Goal: Transaction & Acquisition: Purchase product/service

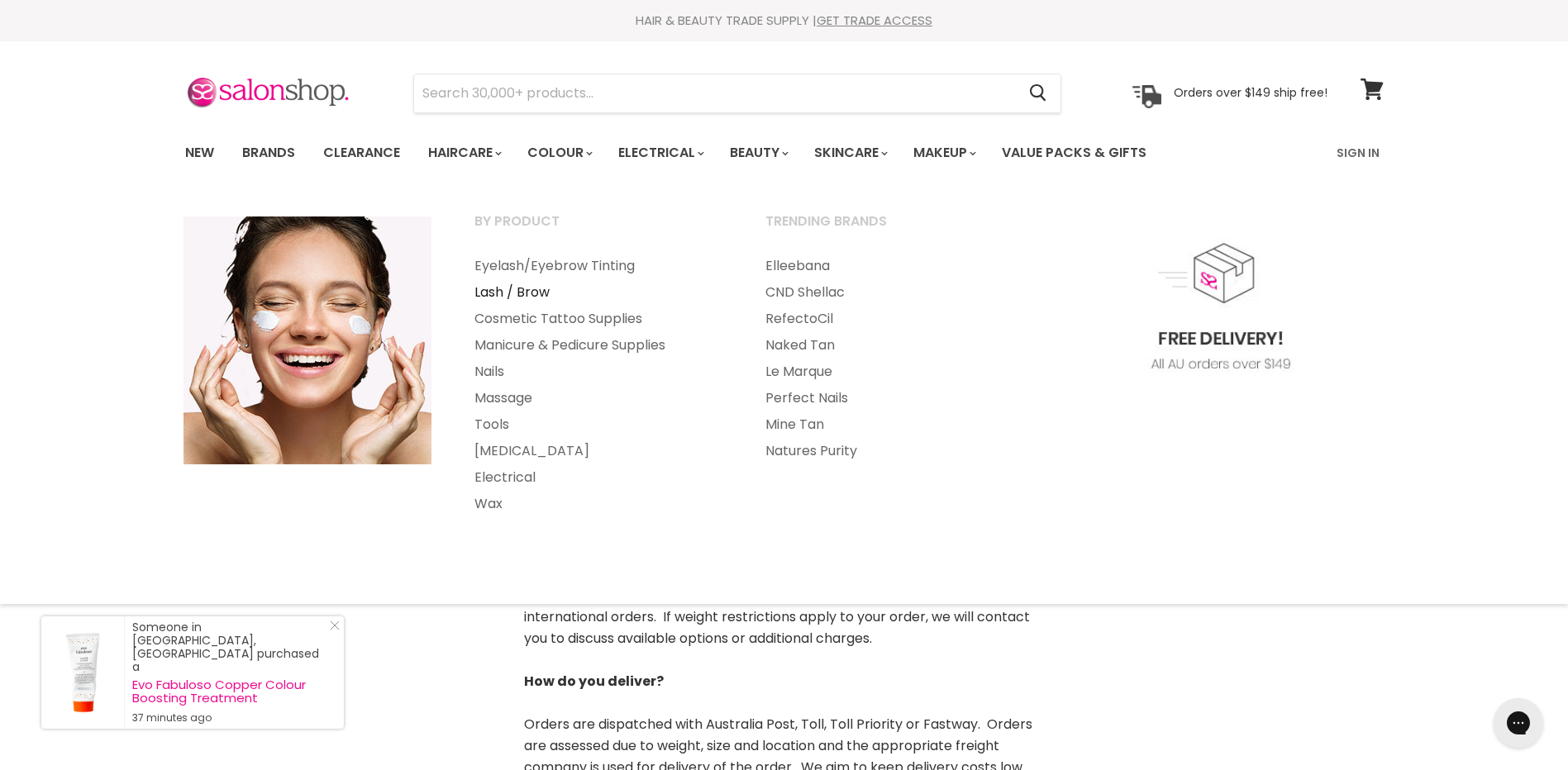
click at [538, 291] on link "Lash / Brow" at bounding box center [597, 293] width 288 height 27
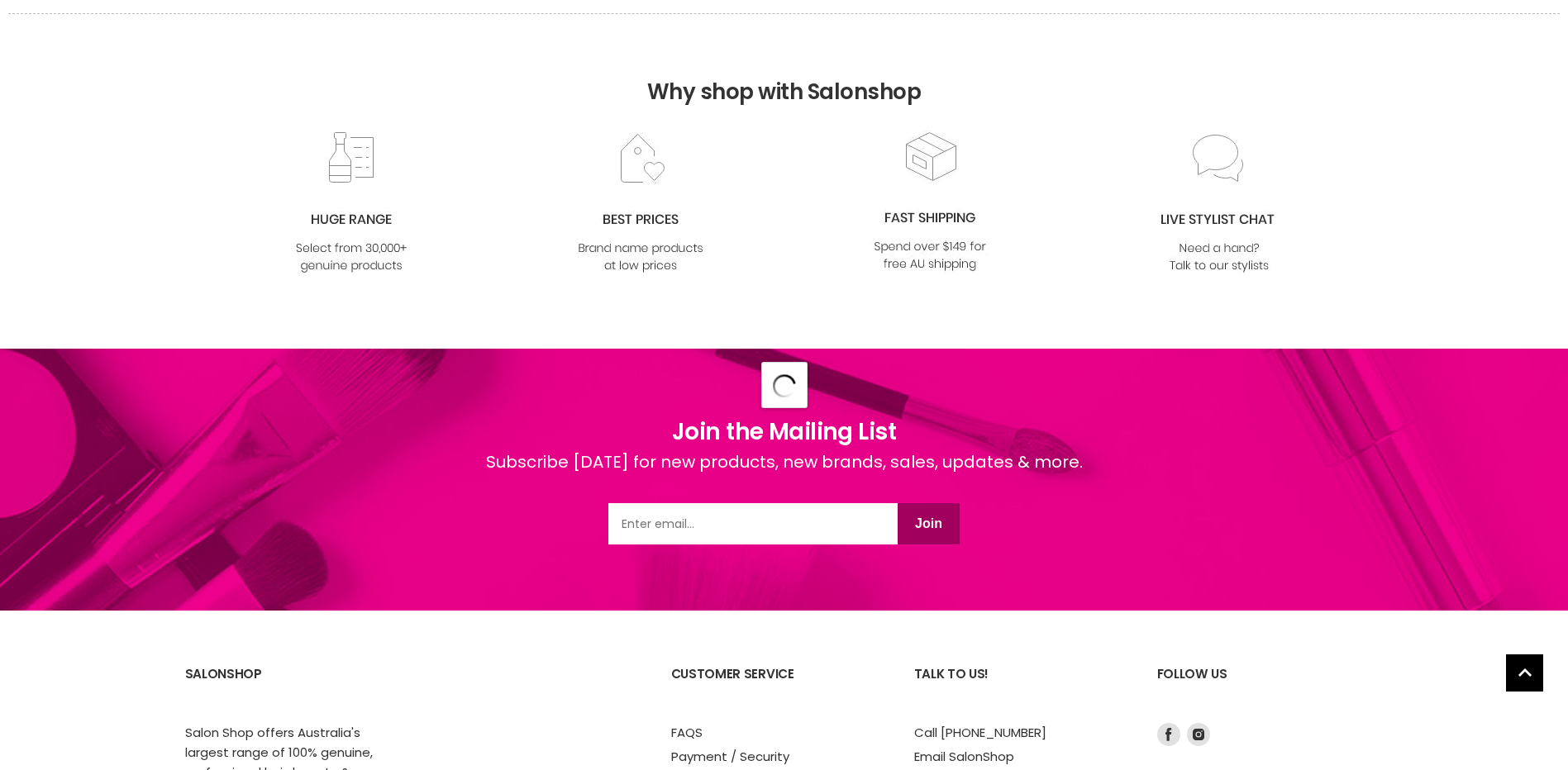
scroll to position [8617, 0]
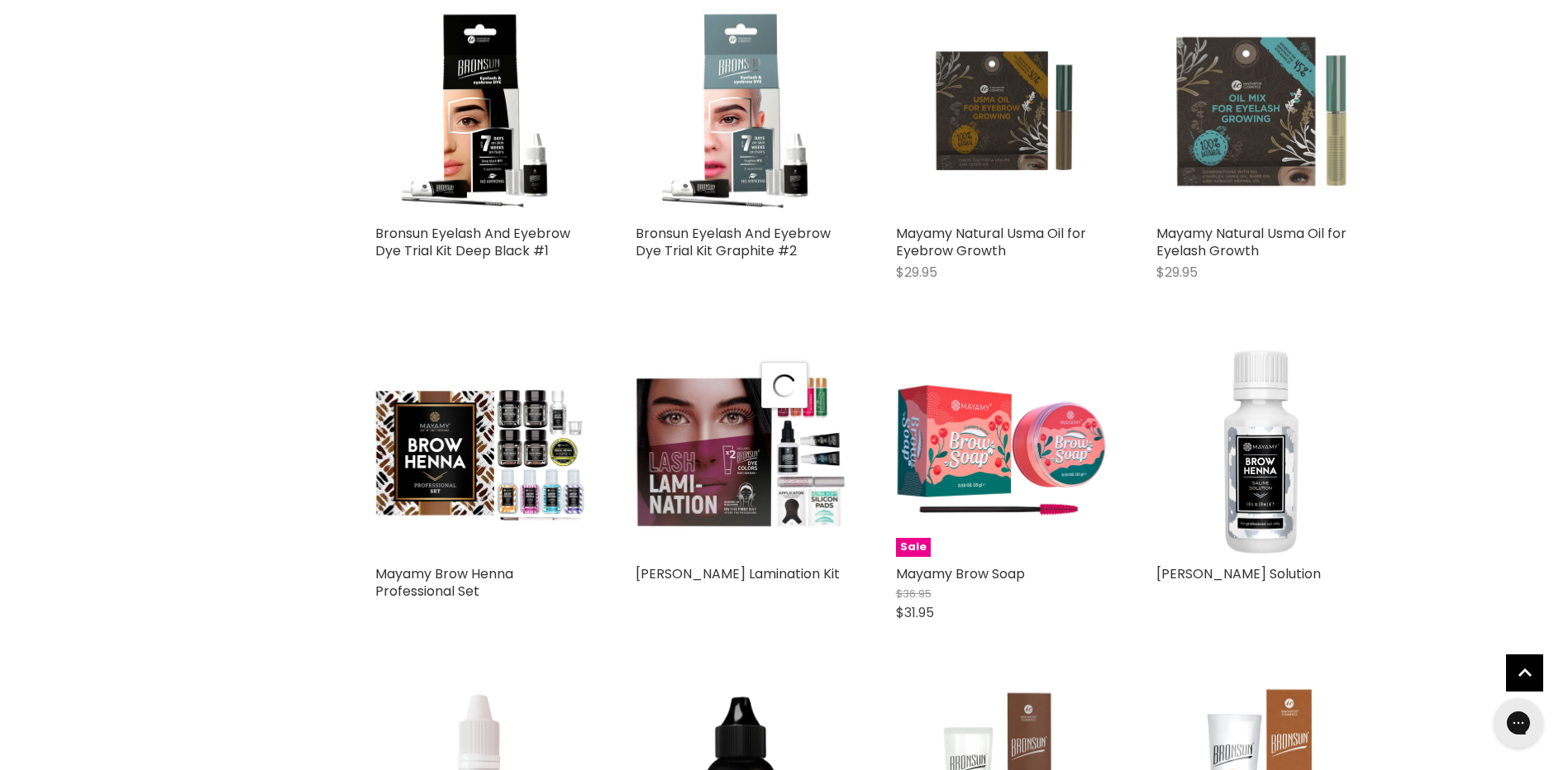
scroll to position [16796, 0]
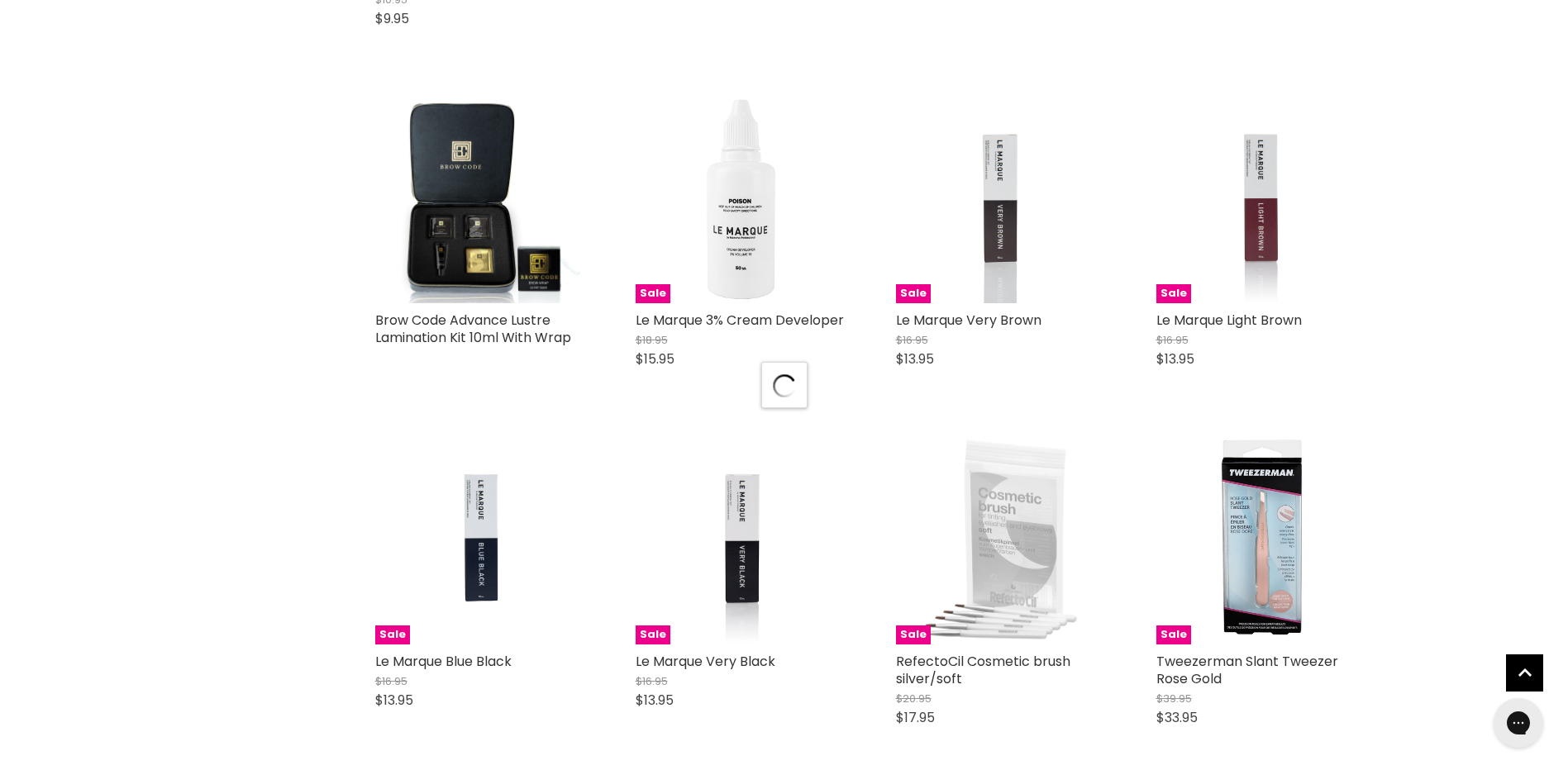
scroll to position [20932, 0]
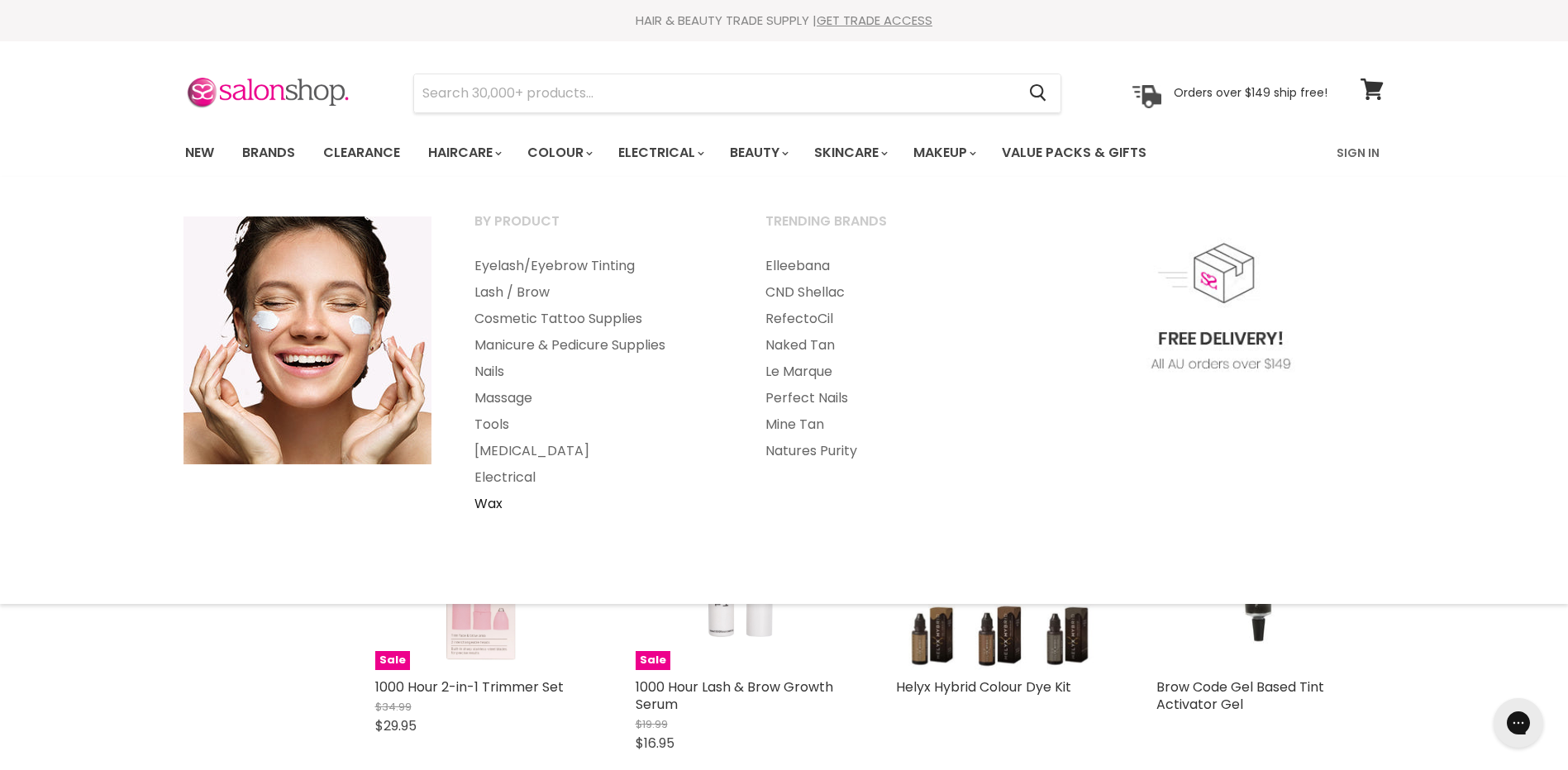
click at [497, 503] on link "Wax" at bounding box center [597, 504] width 288 height 27
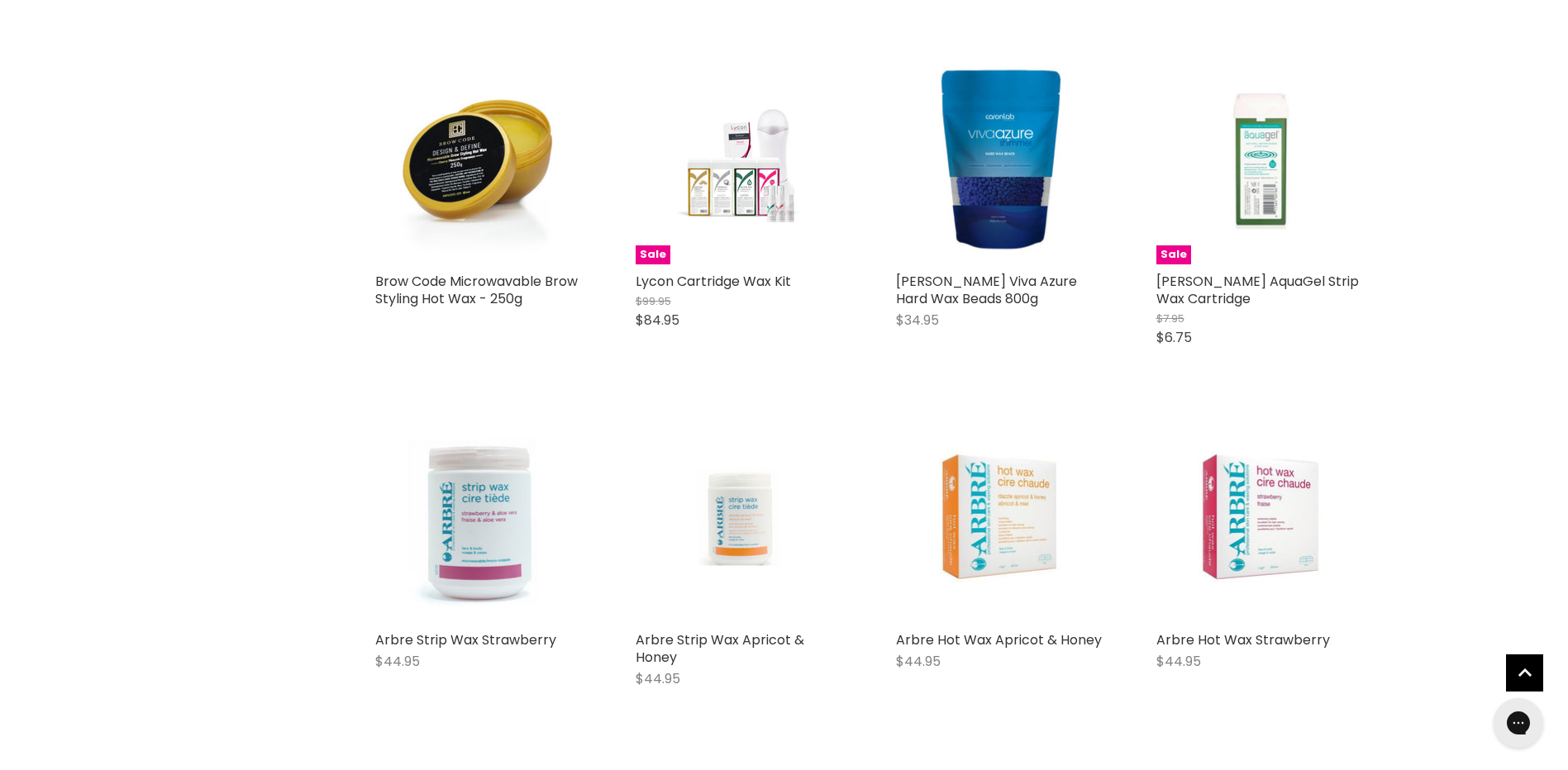
scroll to position [2645, 0]
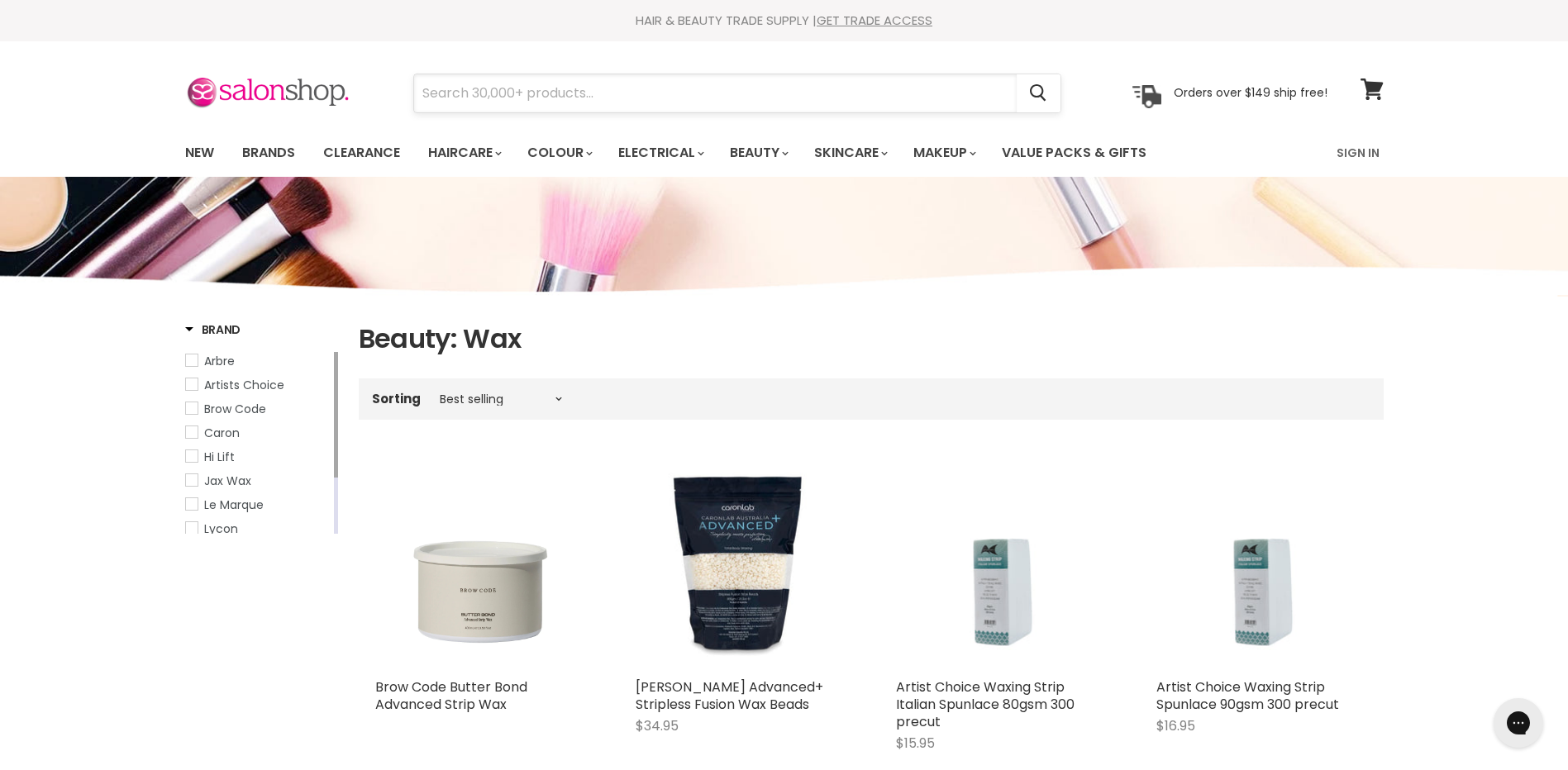
click at [925, 90] on input "Search" at bounding box center [716, 93] width 603 height 38
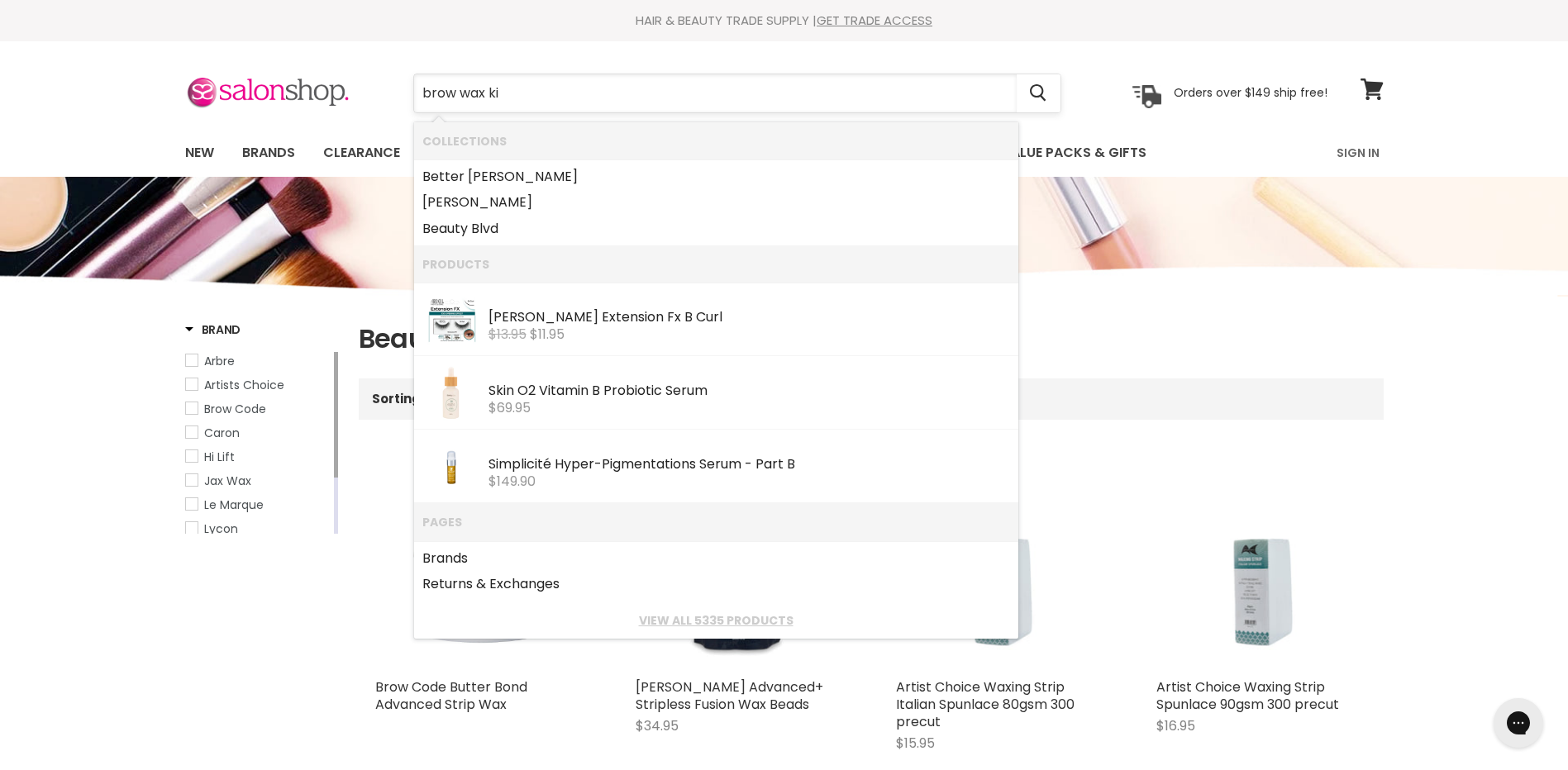
type input "brow wax kit"
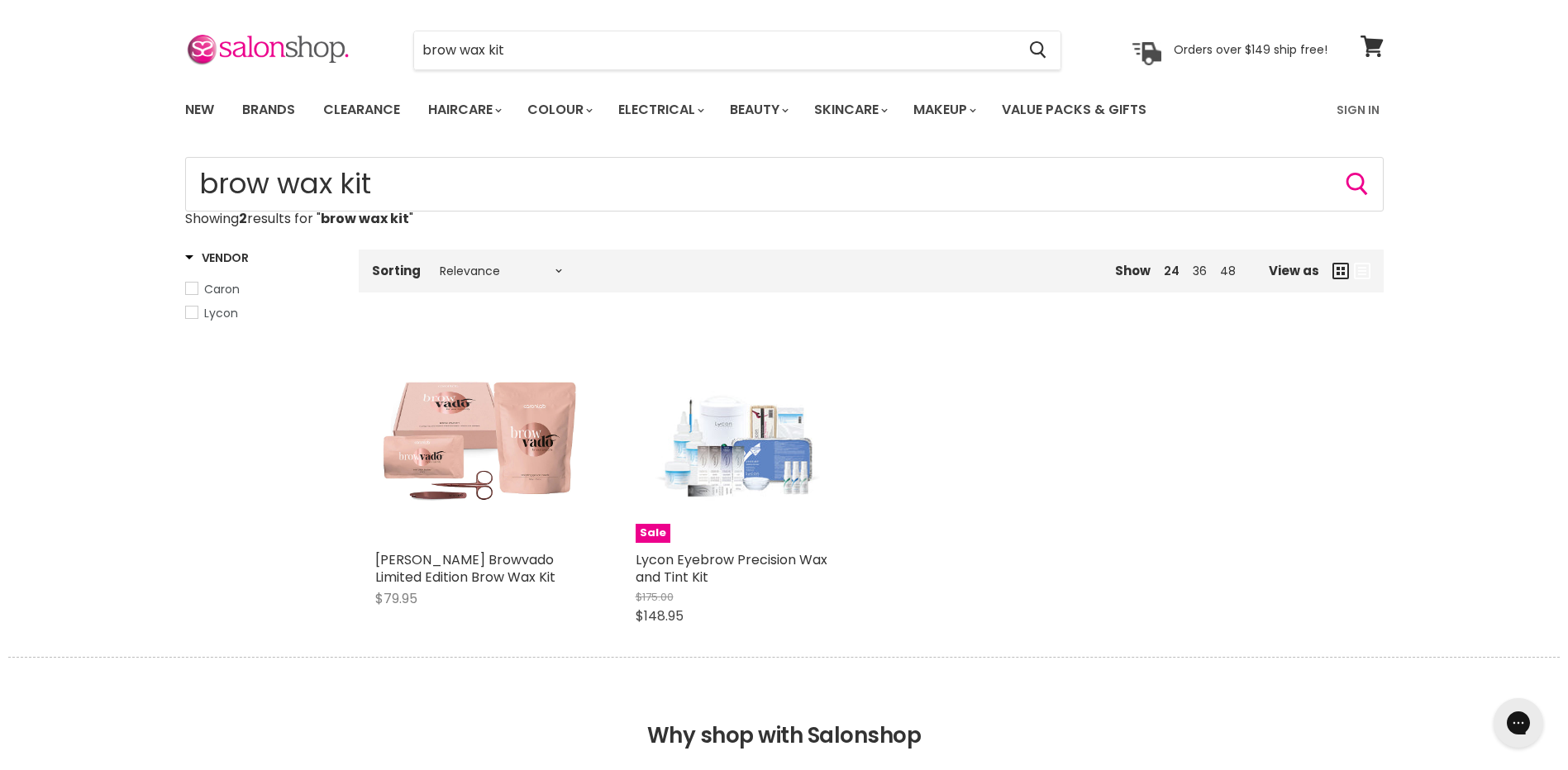
scroll to position [83, 0]
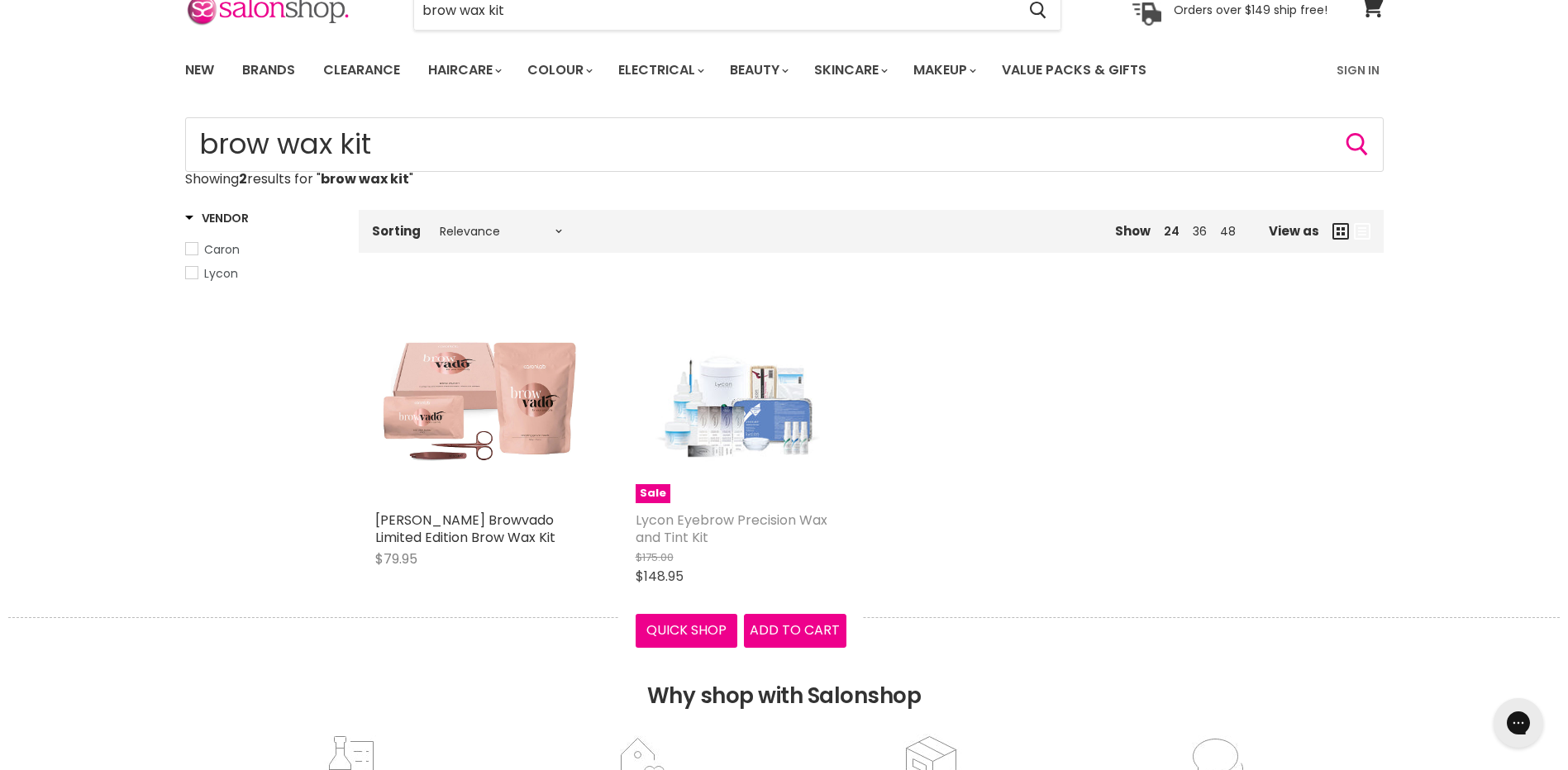
click at [654, 529] on link "Lycon Eyebrow Precision Wax and Tint Kit" at bounding box center [731, 529] width 192 height 36
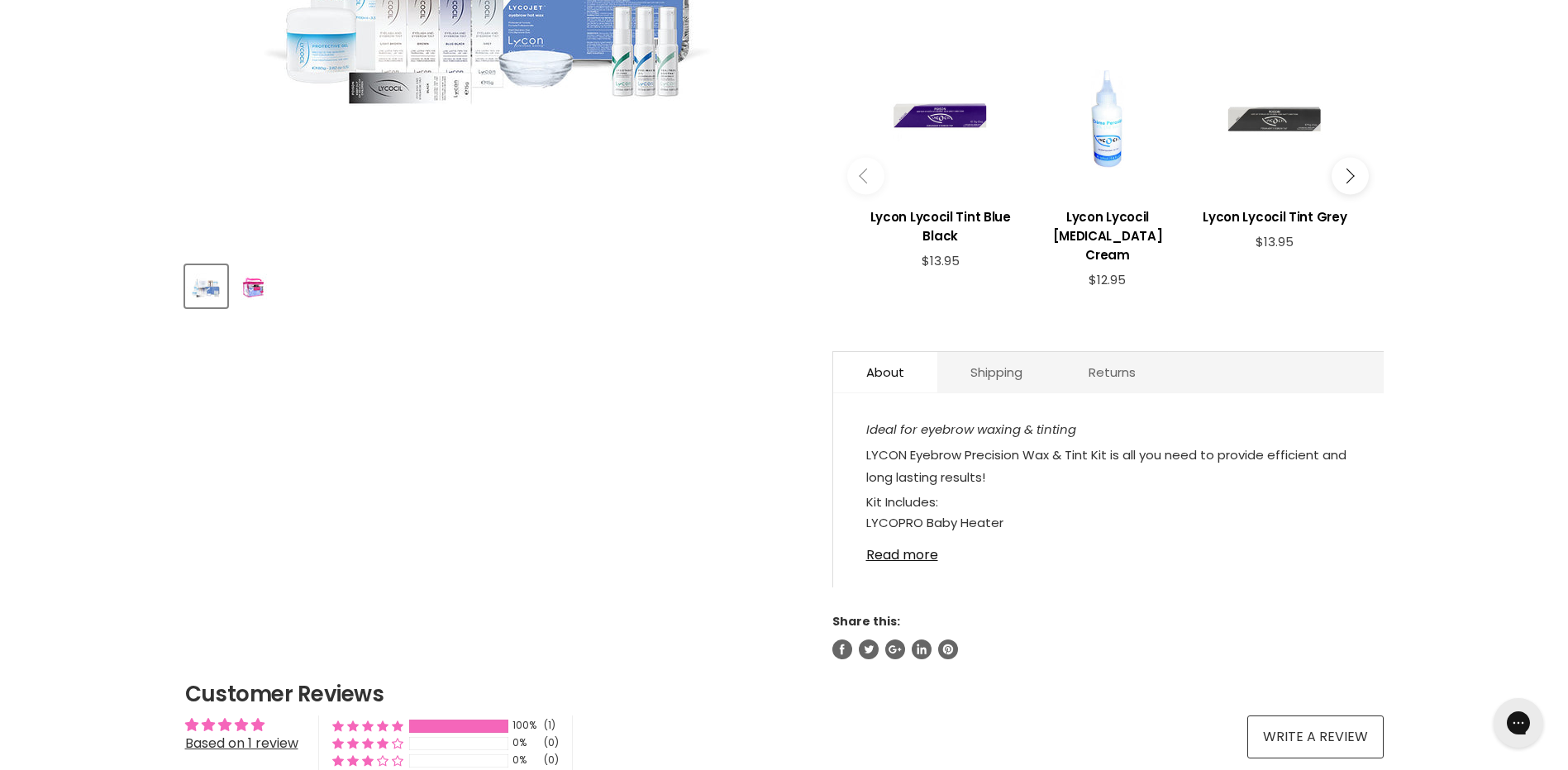
scroll to position [743, 0]
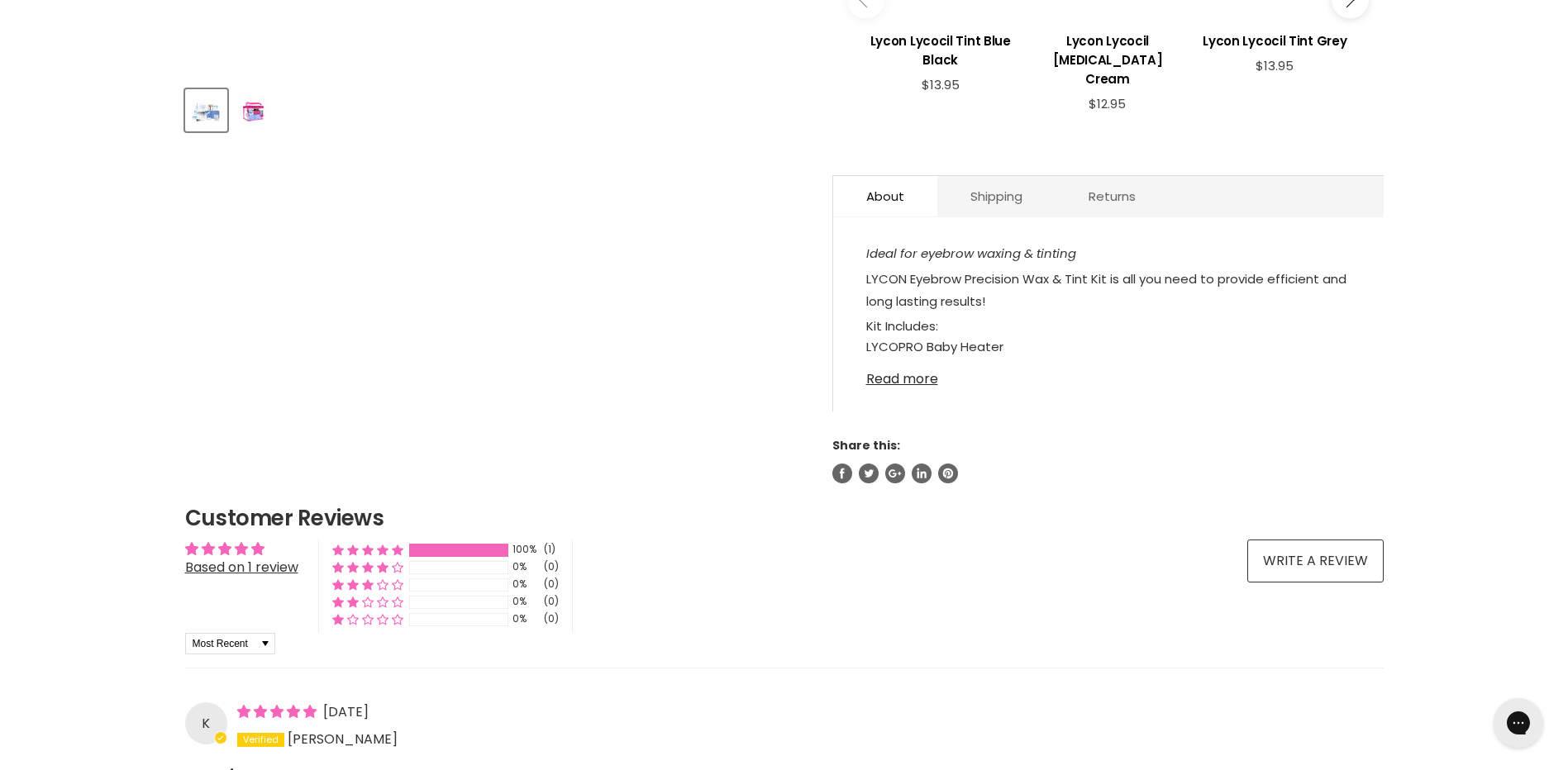
click at [903, 377] on link "Read more" at bounding box center [1108, 375] width 484 height 25
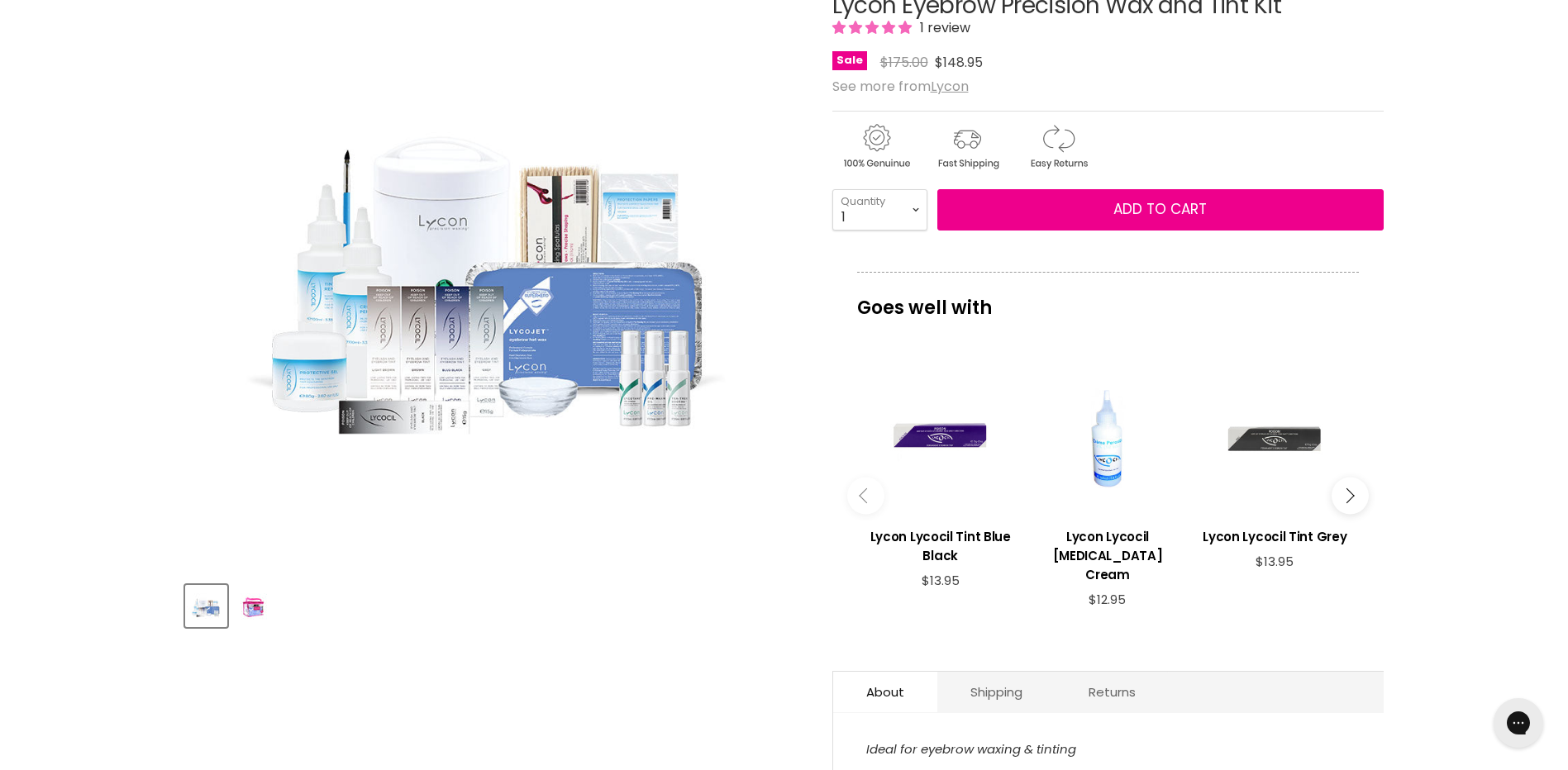
scroll to position [0, 0]
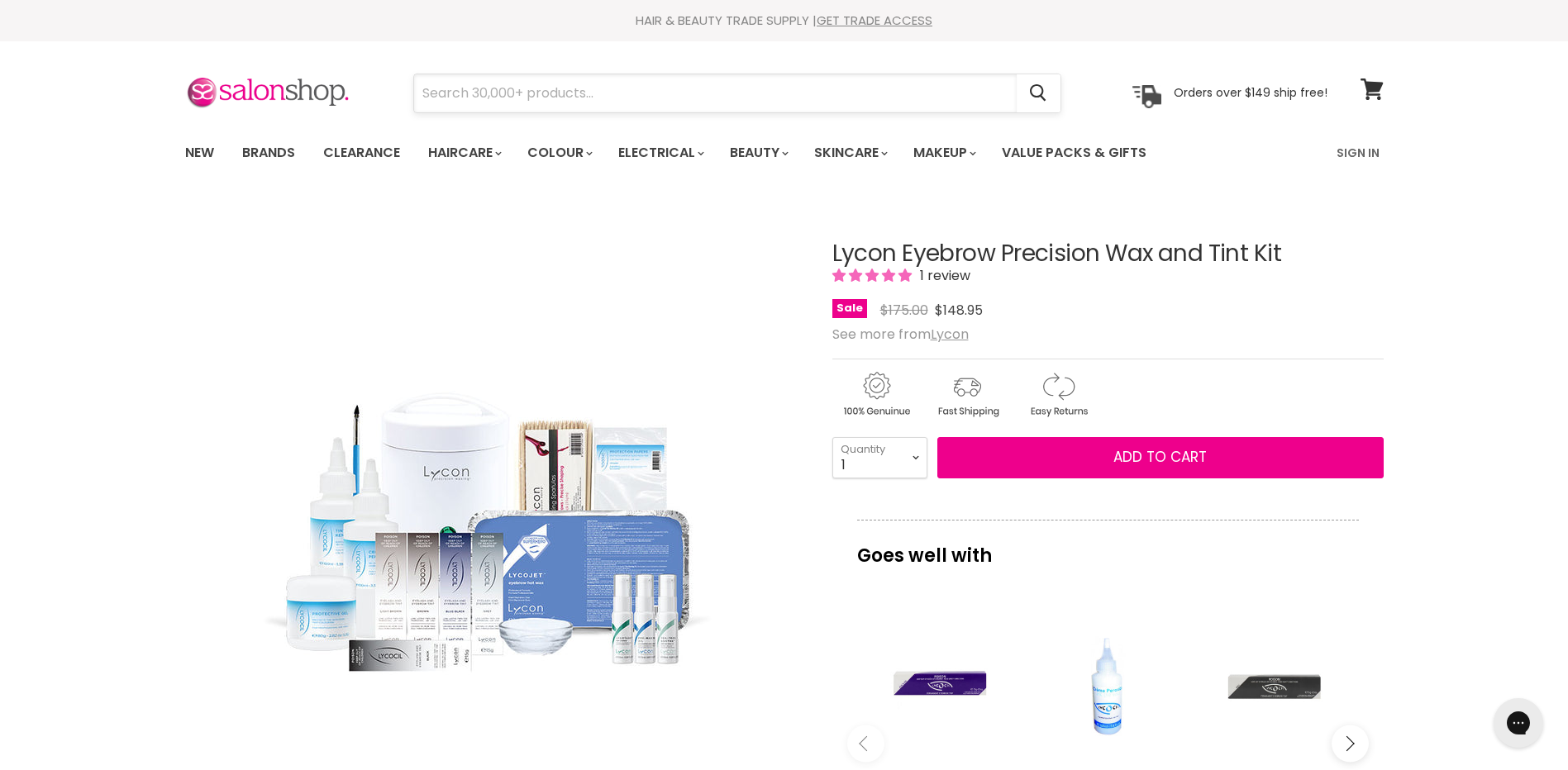
click at [719, 86] on input "Search" at bounding box center [716, 93] width 603 height 38
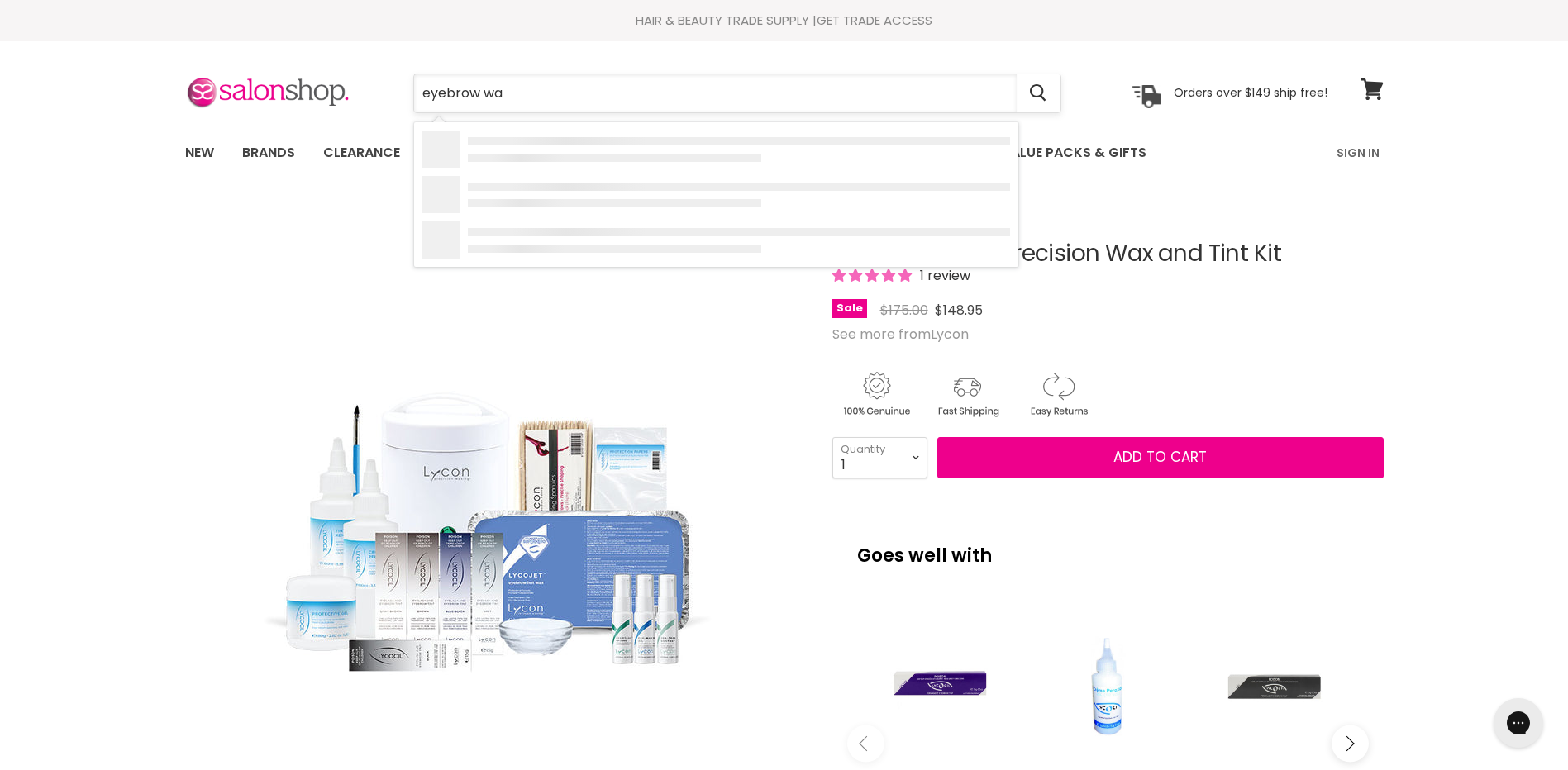
type input "eyebrow wax"
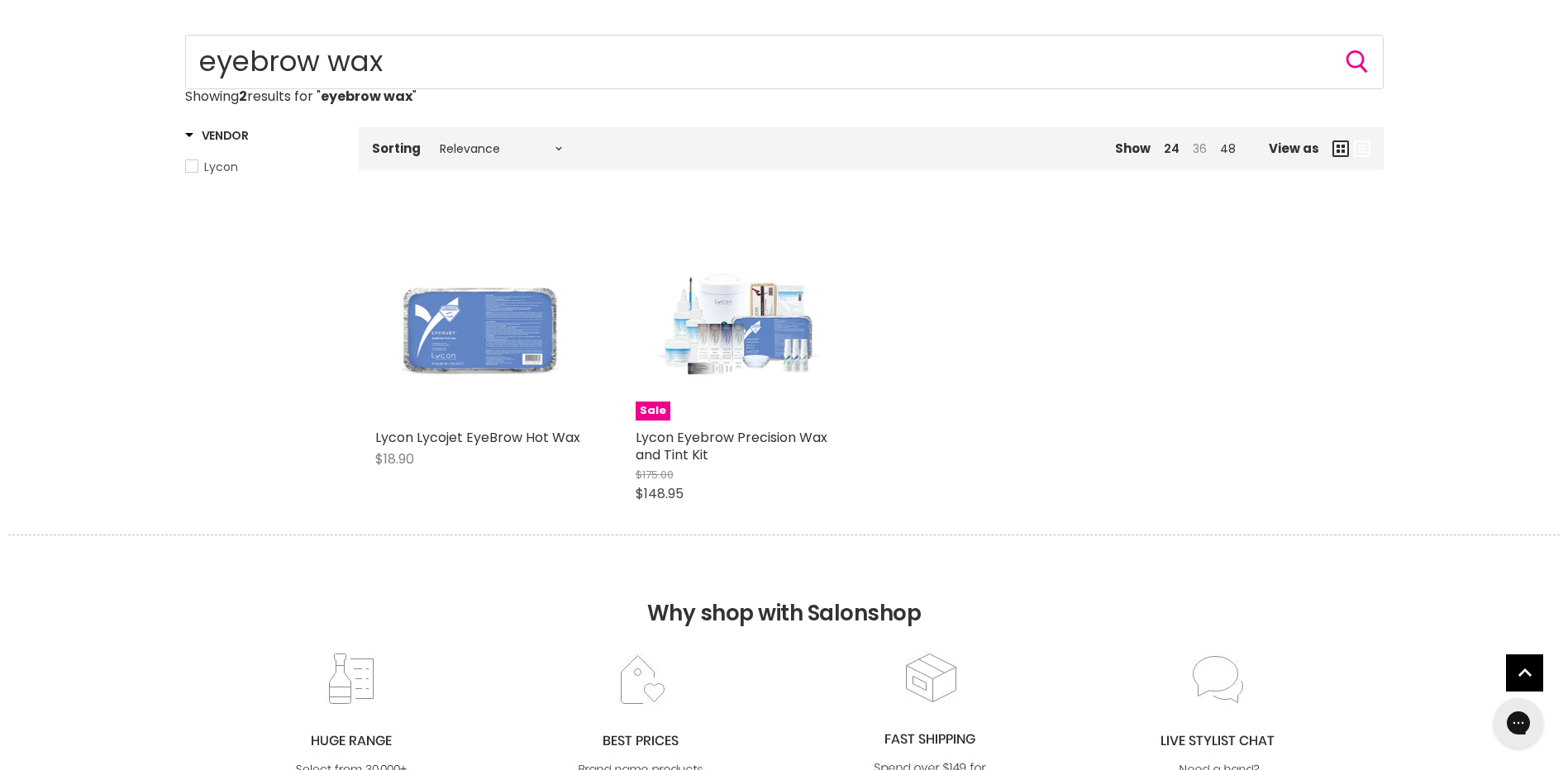
click at [1201, 148] on link "36" at bounding box center [1199, 148] width 14 height 16
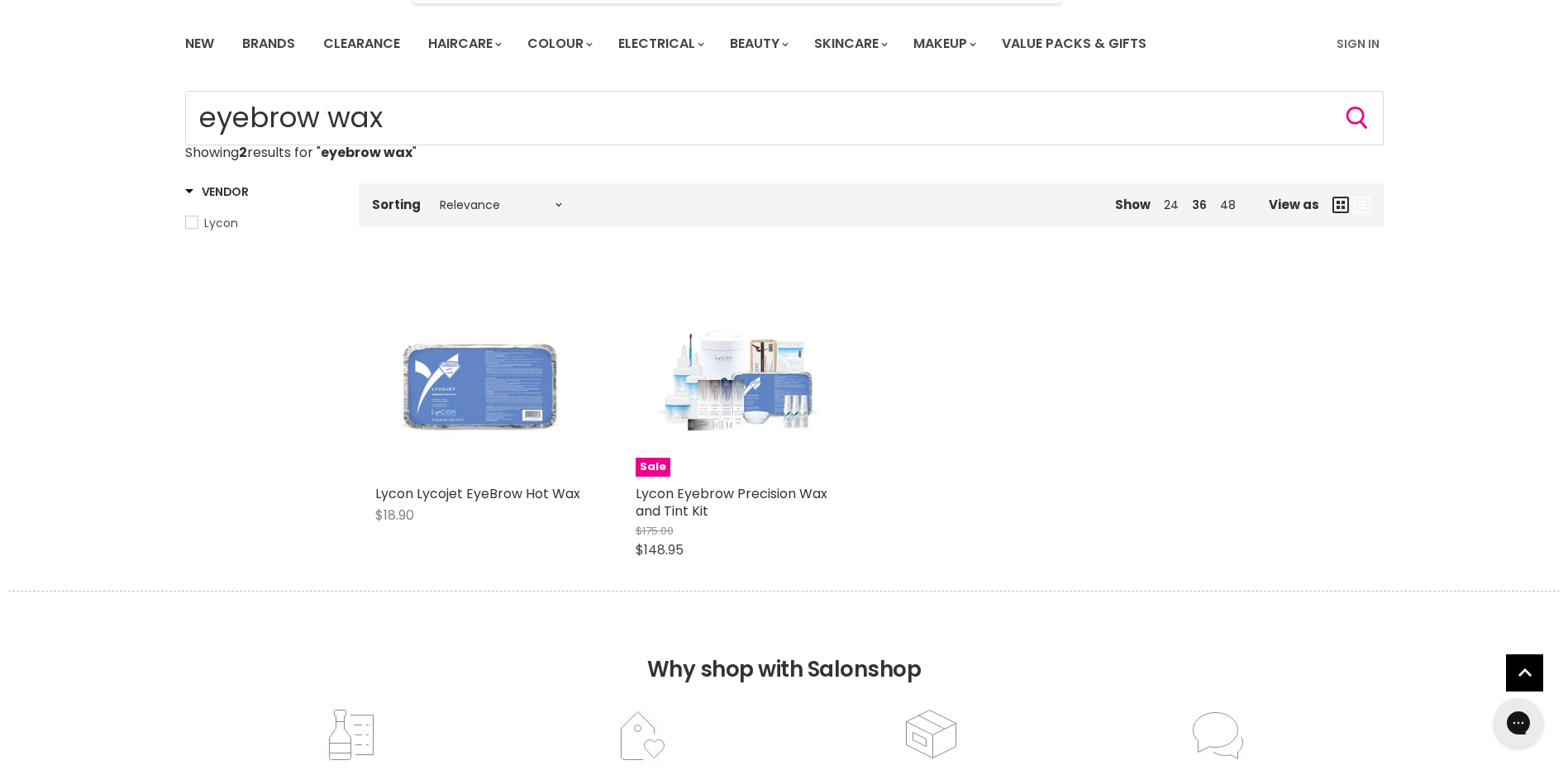
scroll to position [83, 0]
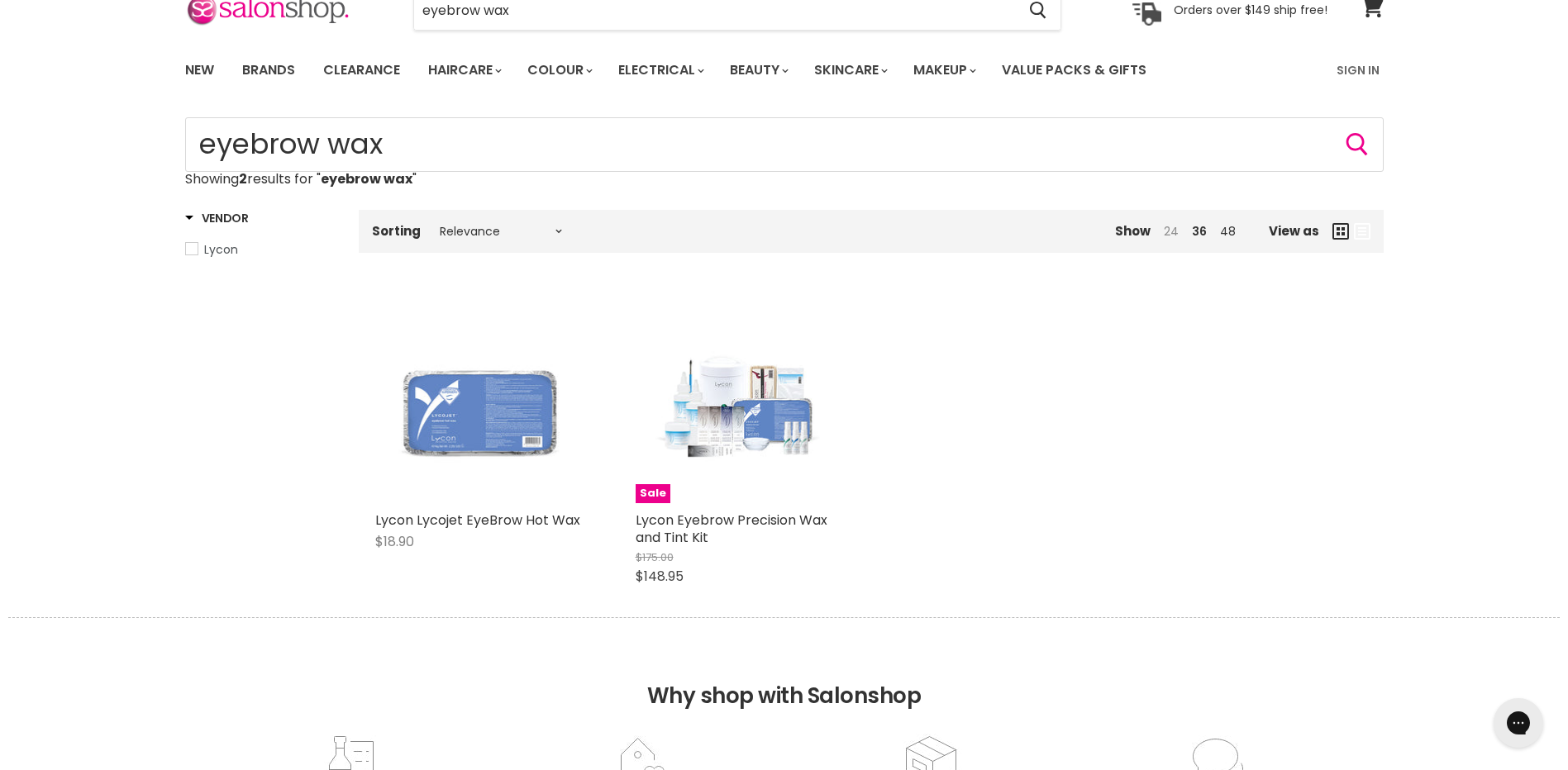
click at [1175, 229] on link "24" at bounding box center [1171, 231] width 15 height 16
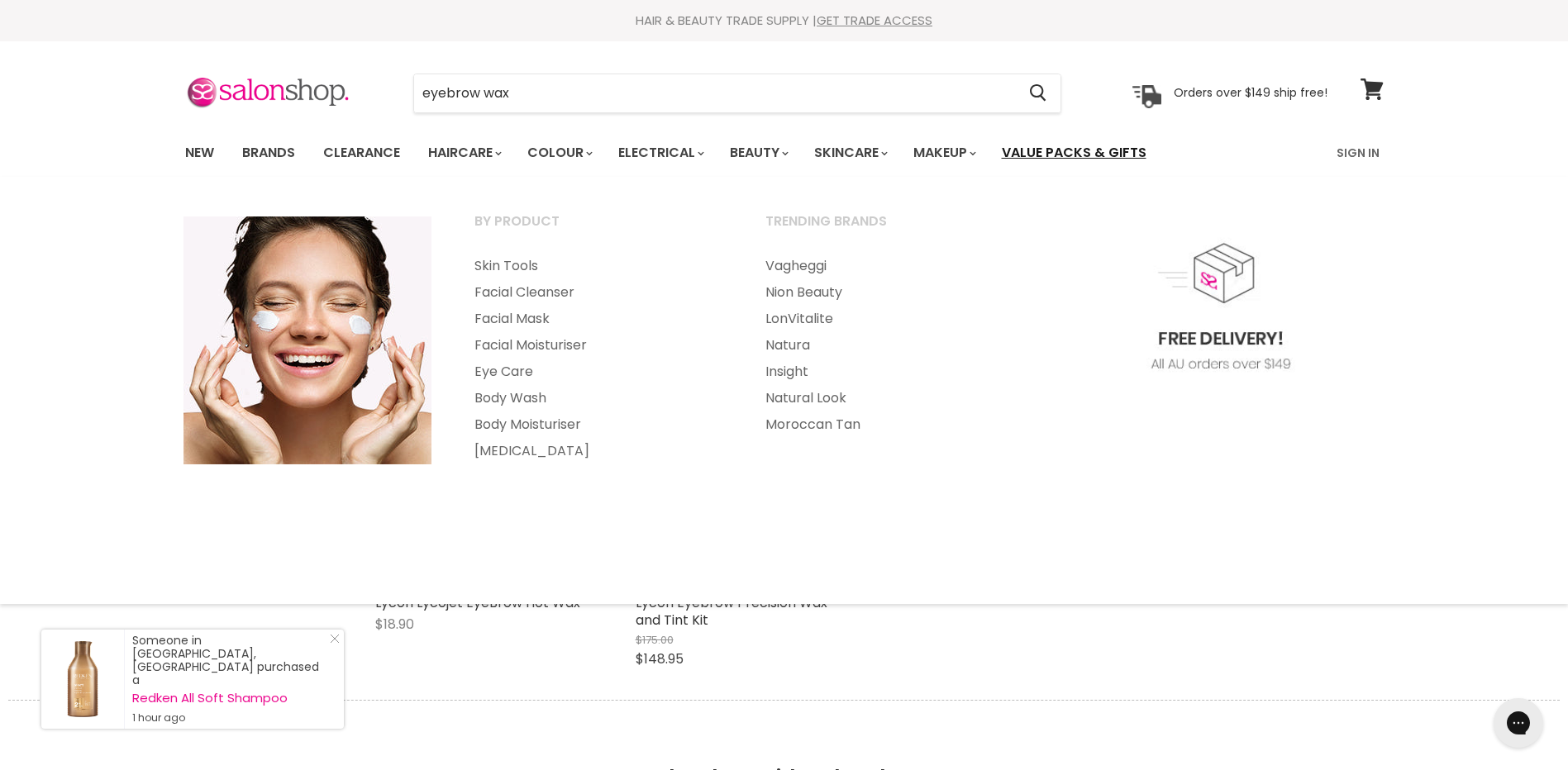
click at [1102, 150] on link "Value Packs & Gifts" at bounding box center [1074, 153] width 169 height 35
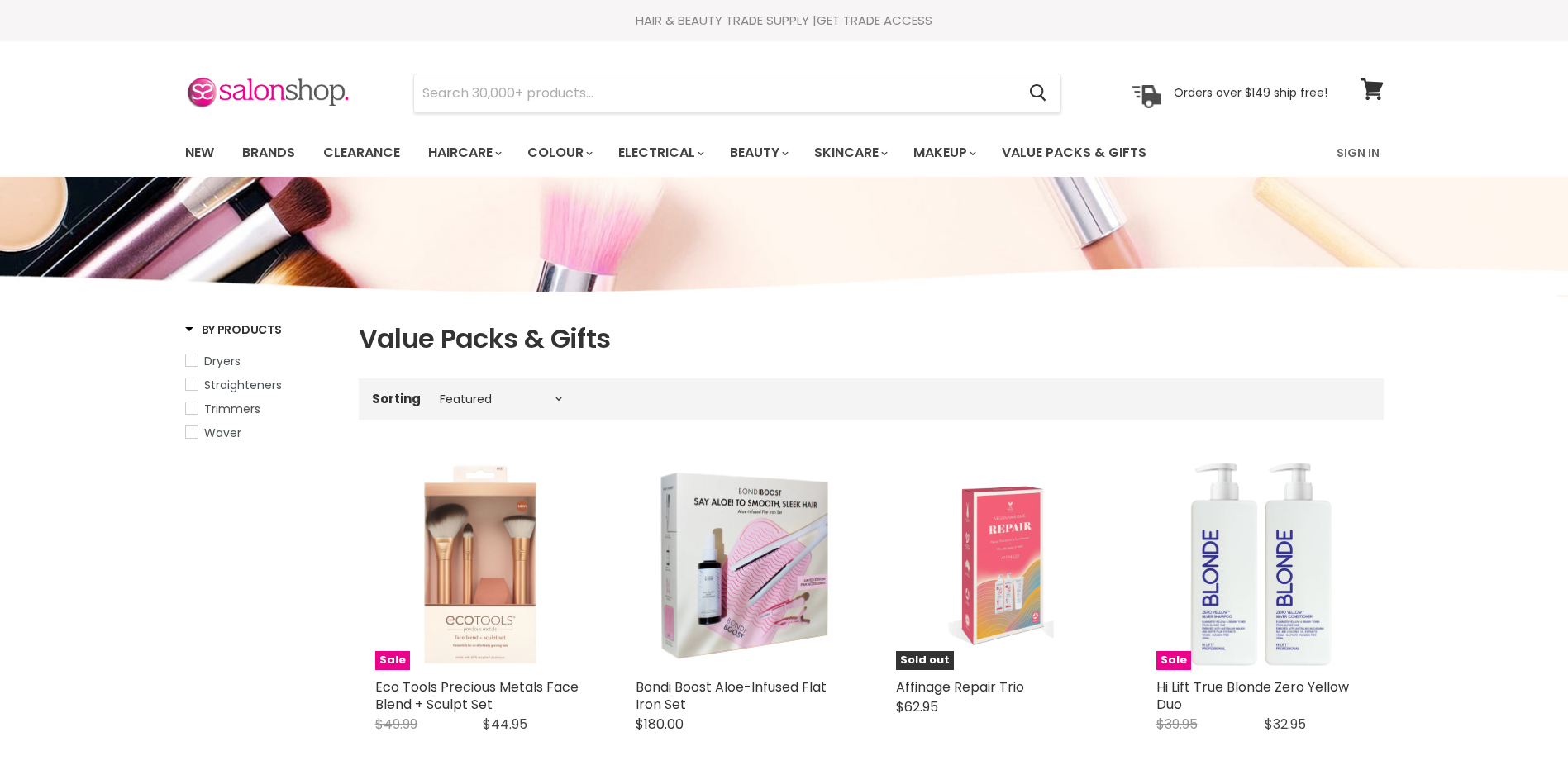
select select "manual"
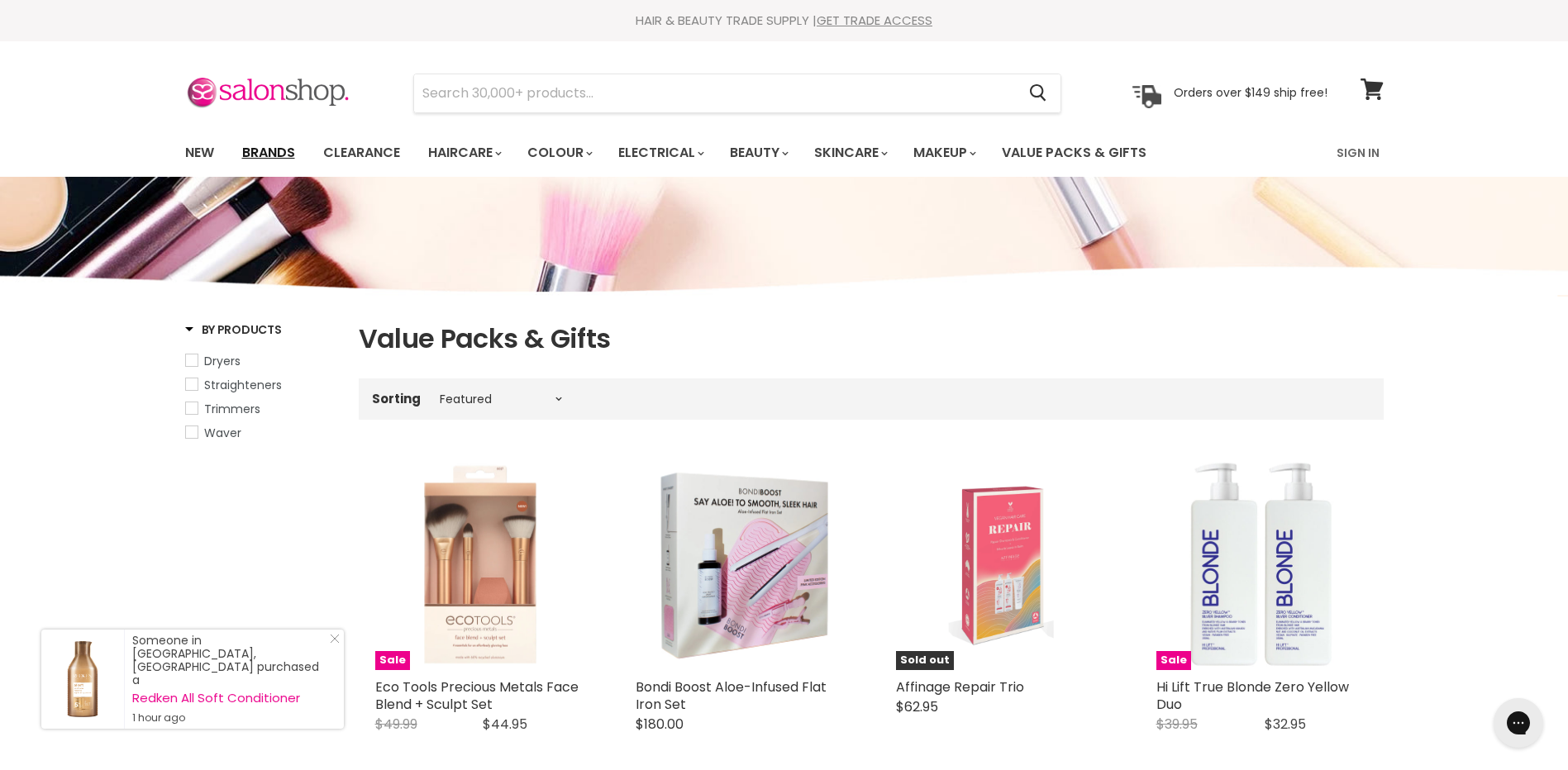
click at [267, 153] on link "Brands" at bounding box center [269, 153] width 78 height 35
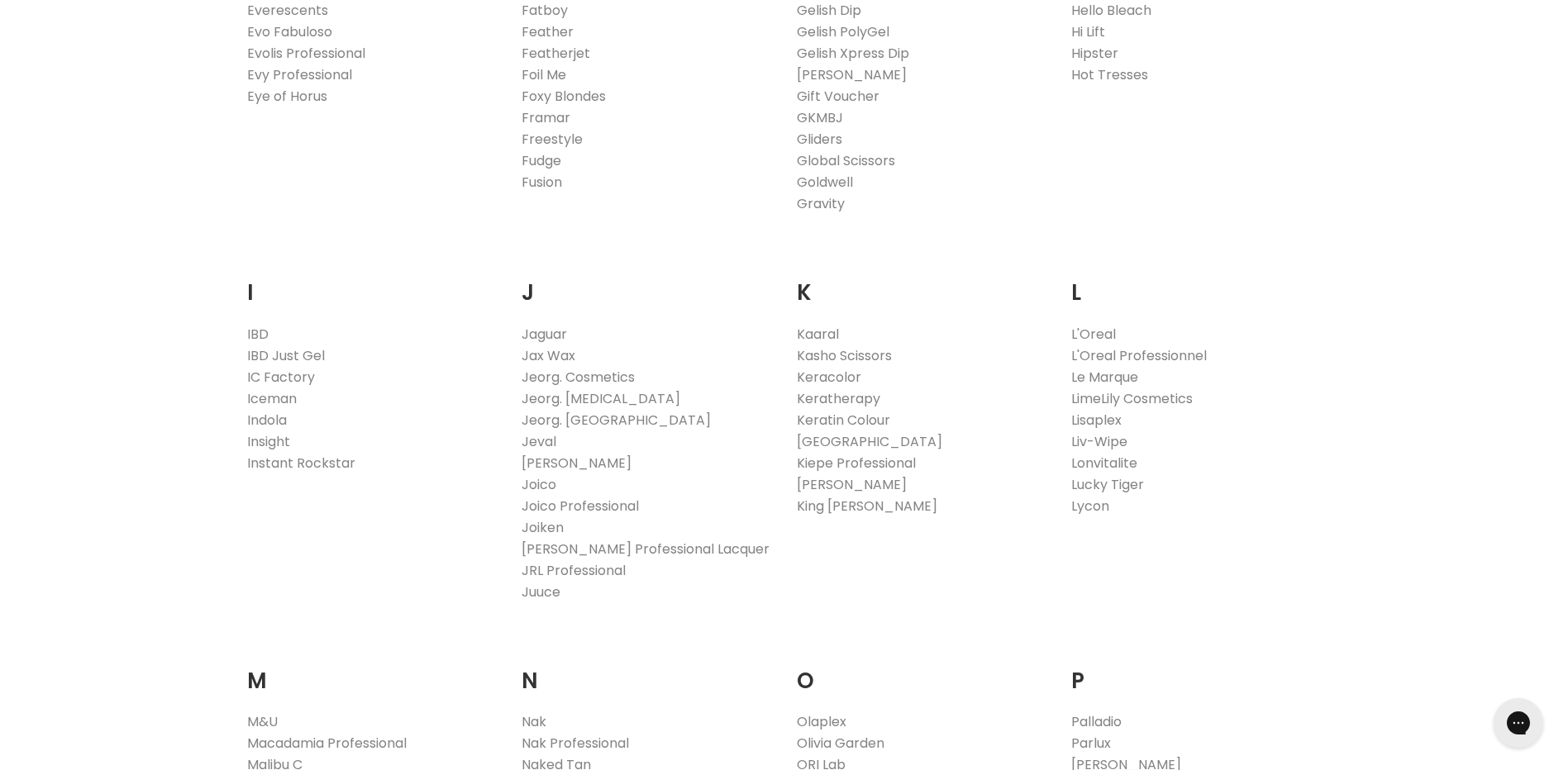
scroll to position [1405, 0]
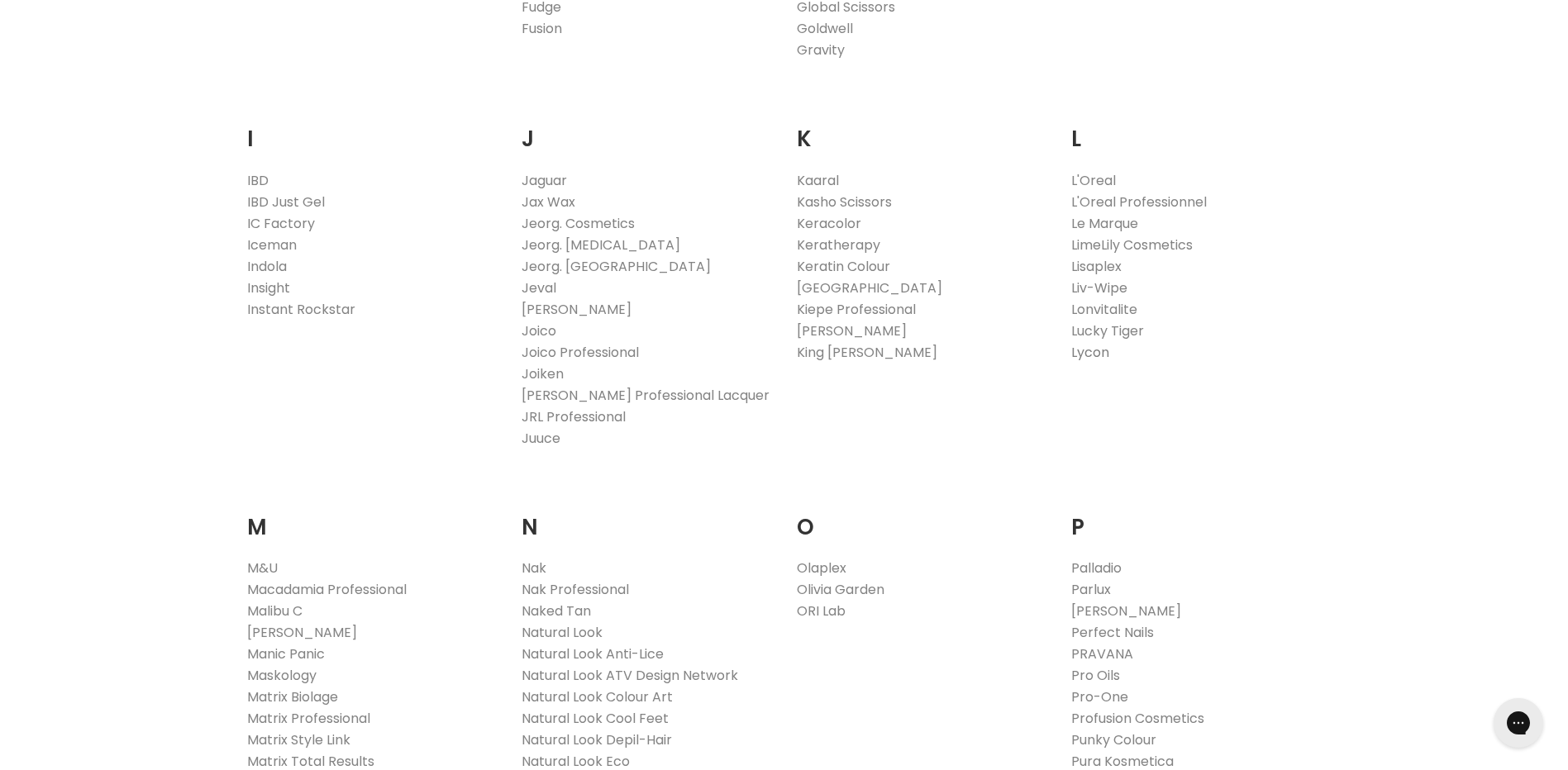
click at [1084, 354] on link "Lycon" at bounding box center [1091, 353] width 38 height 19
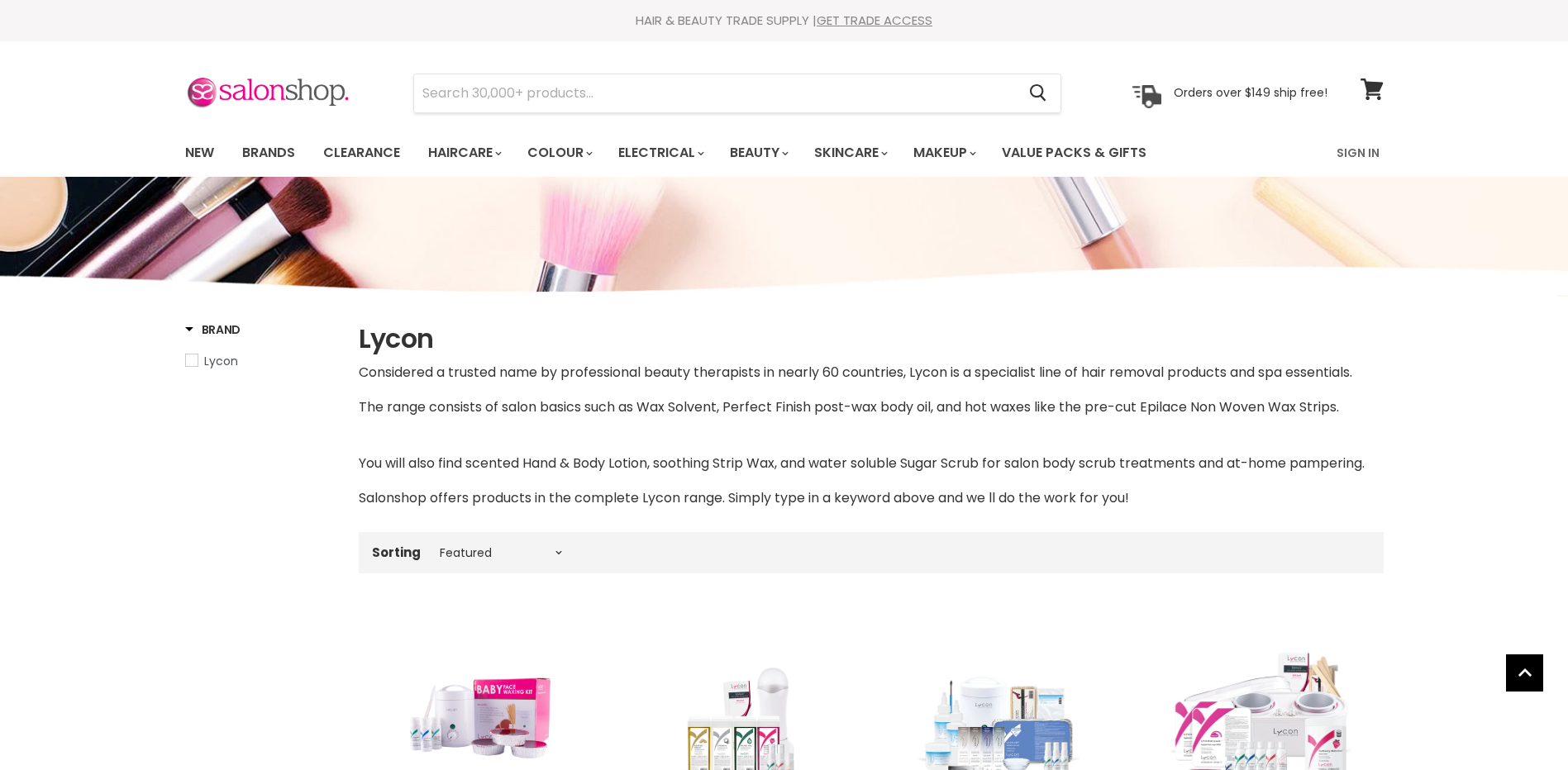
select select "manual"
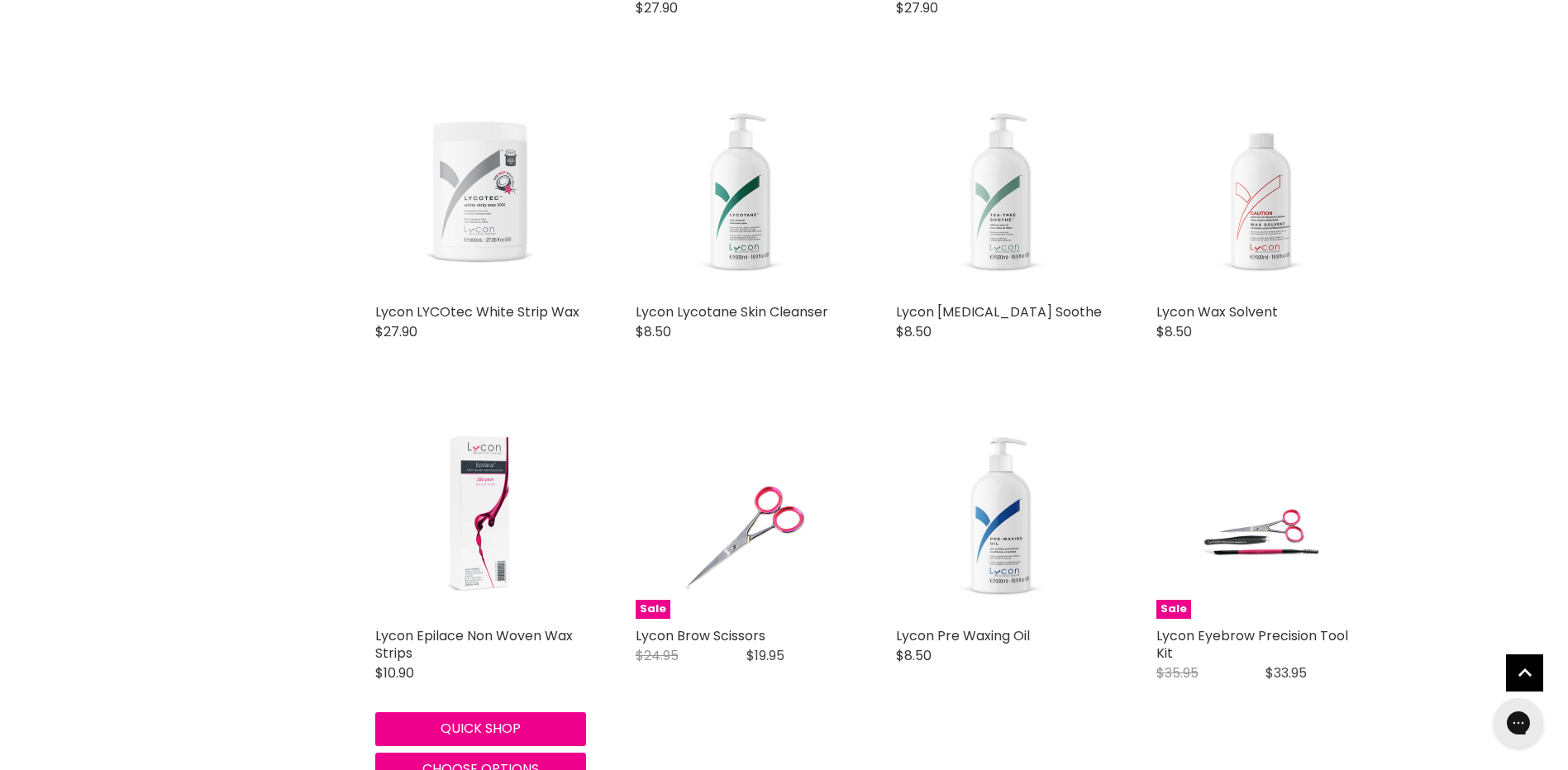
scroll to position [3636, 0]
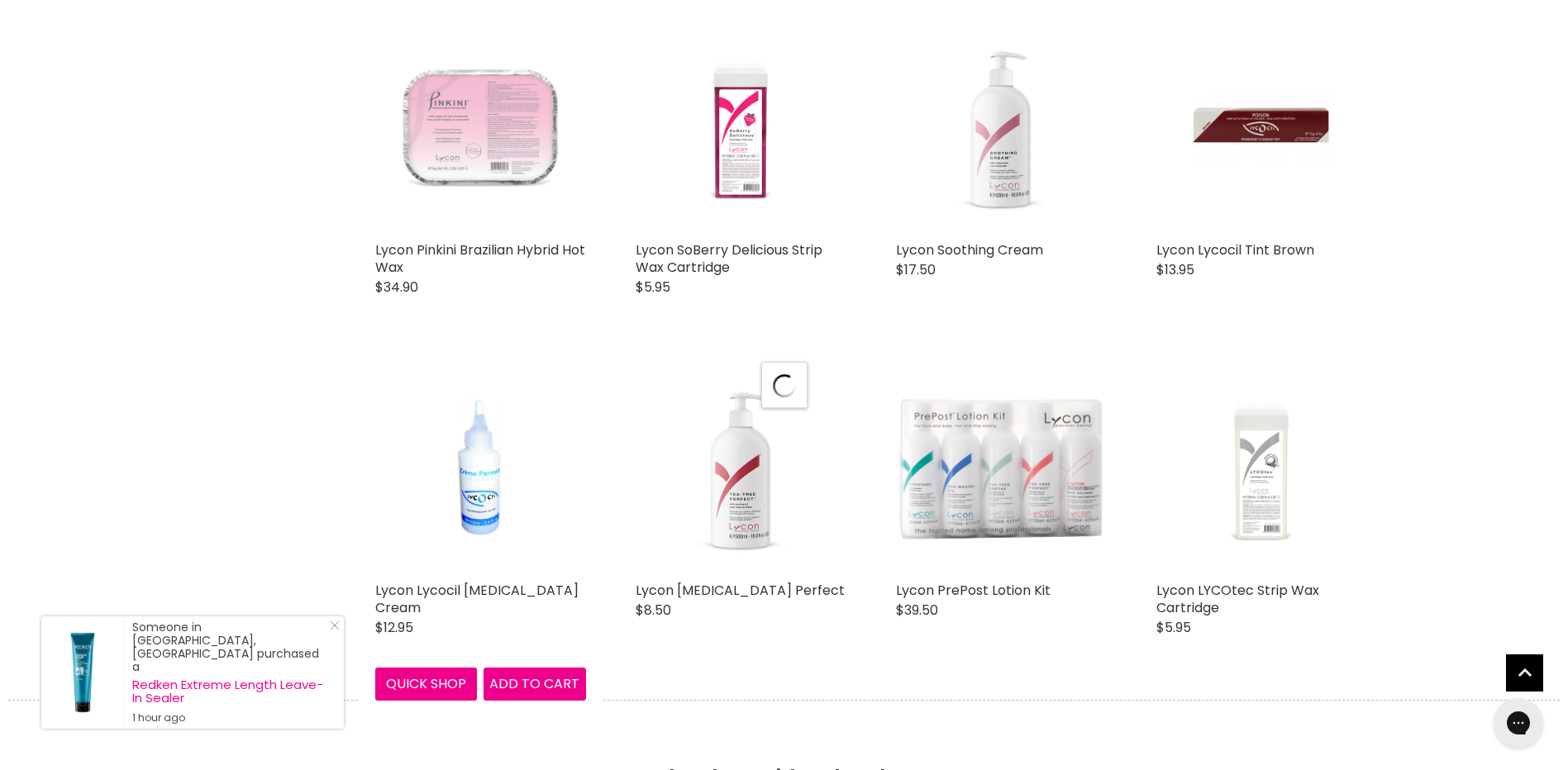
scroll to position [4050, 0]
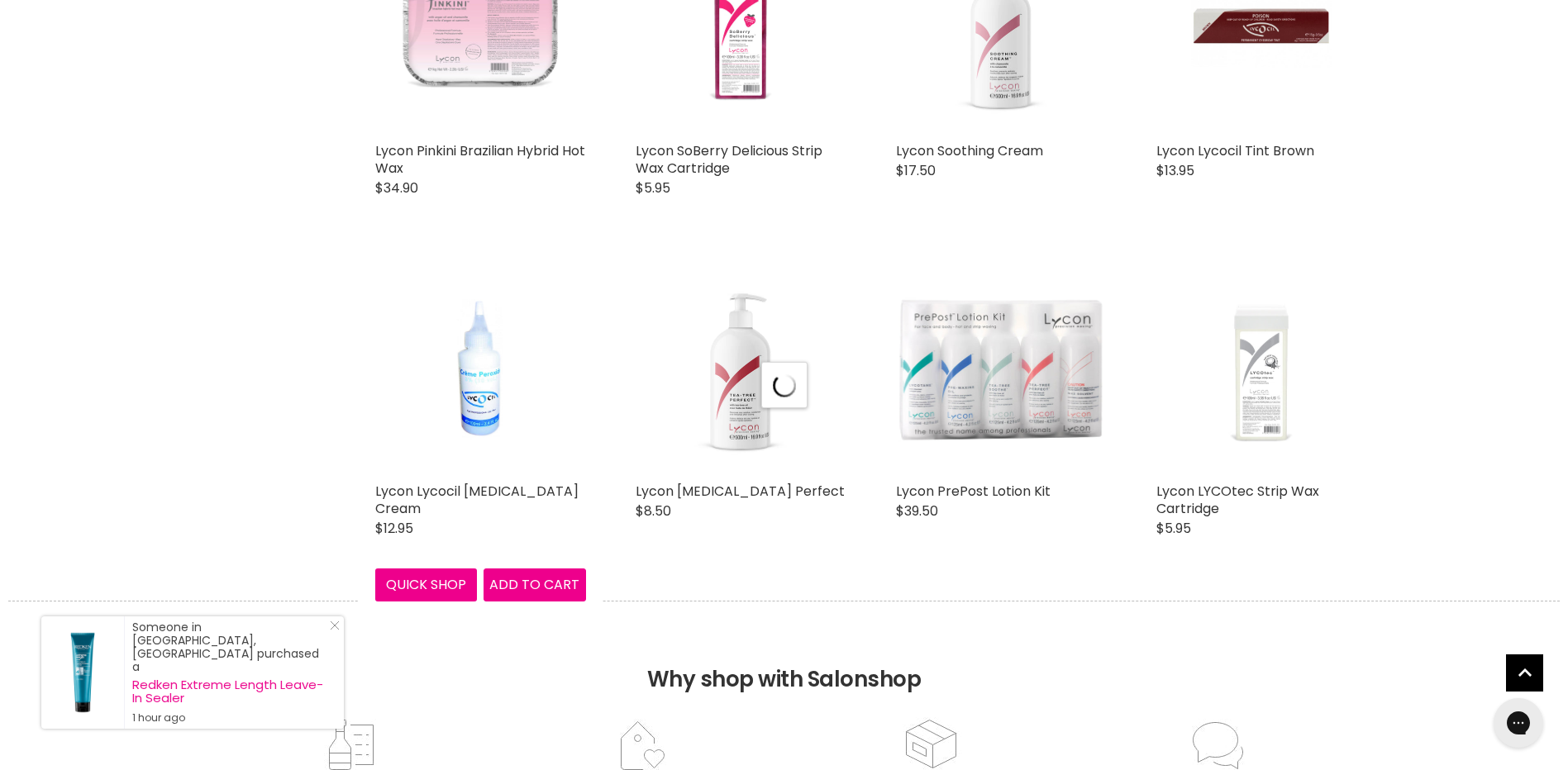
select select "manual"
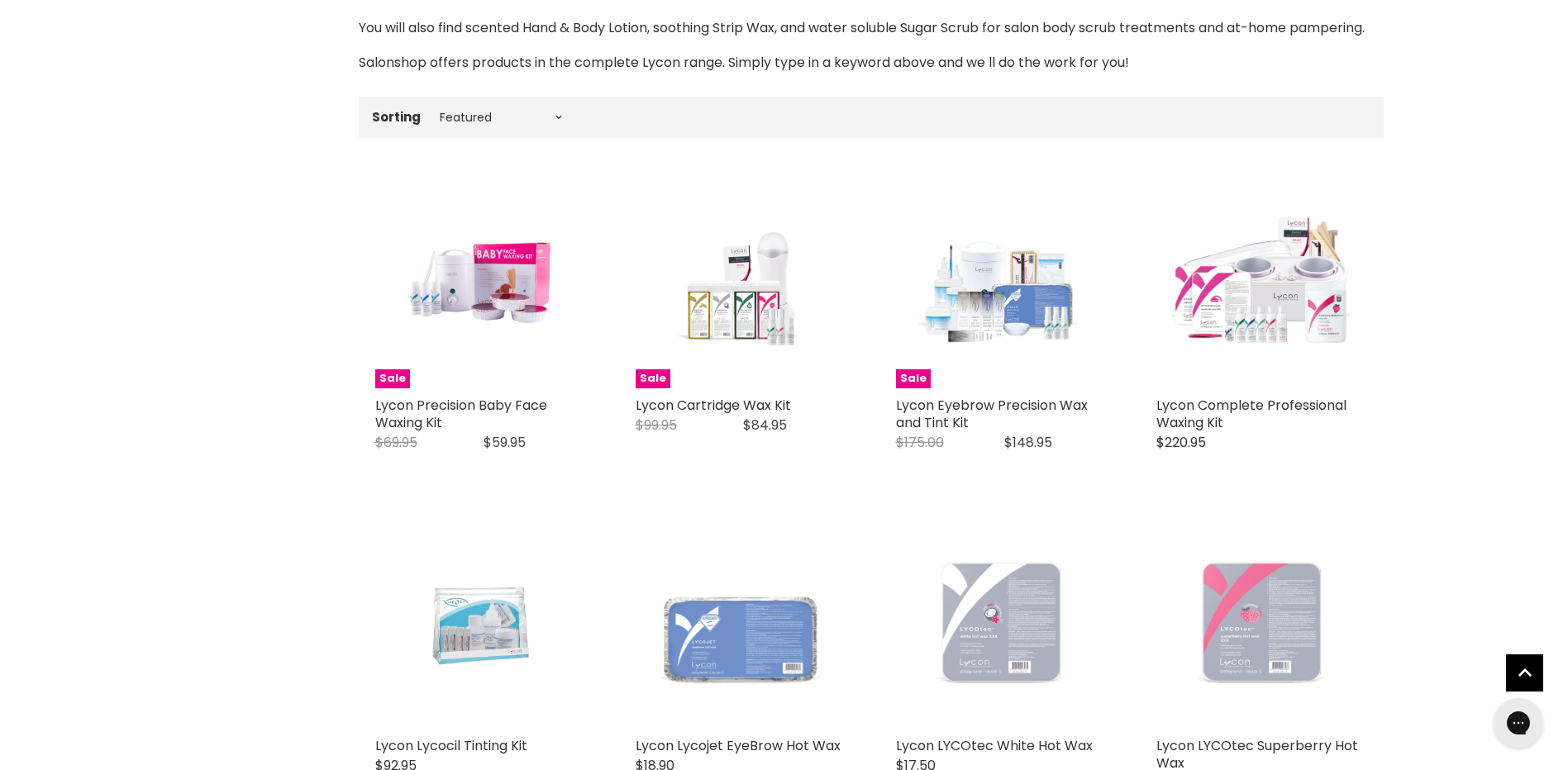
scroll to position [165, 0]
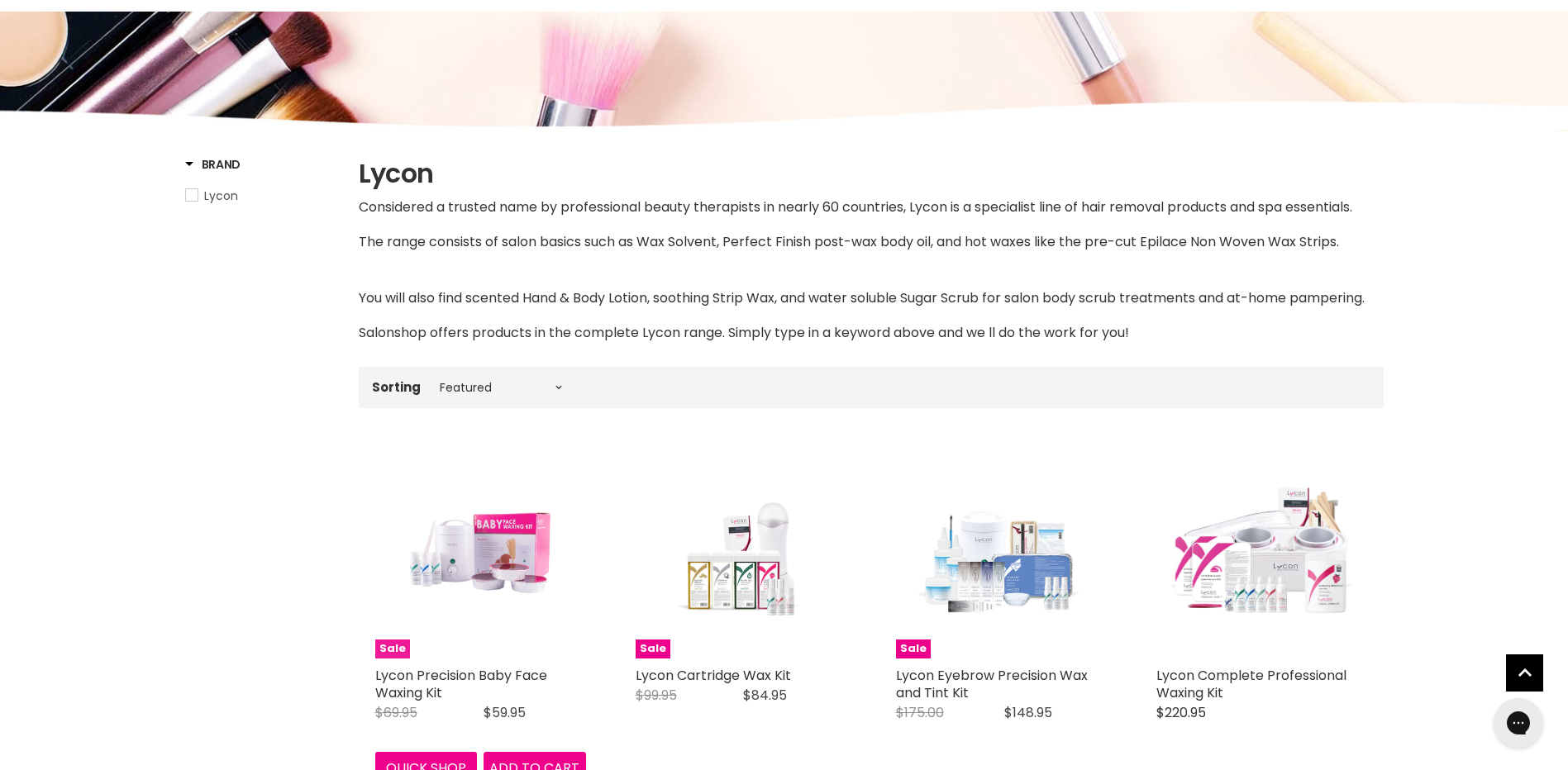
click at [474, 566] on img "Main content" at bounding box center [480, 553] width 141 height 211
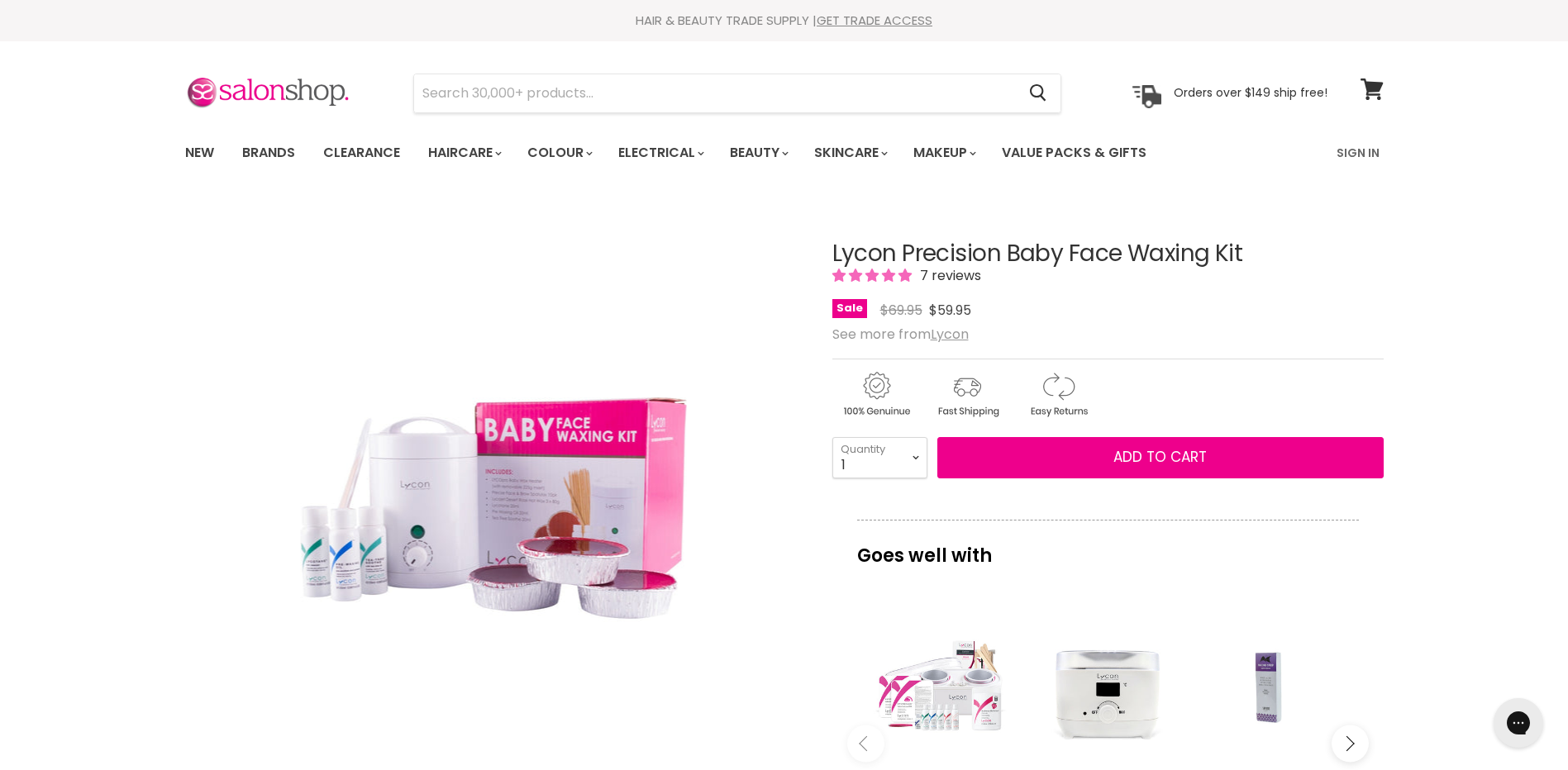
scroll to position [496, 0]
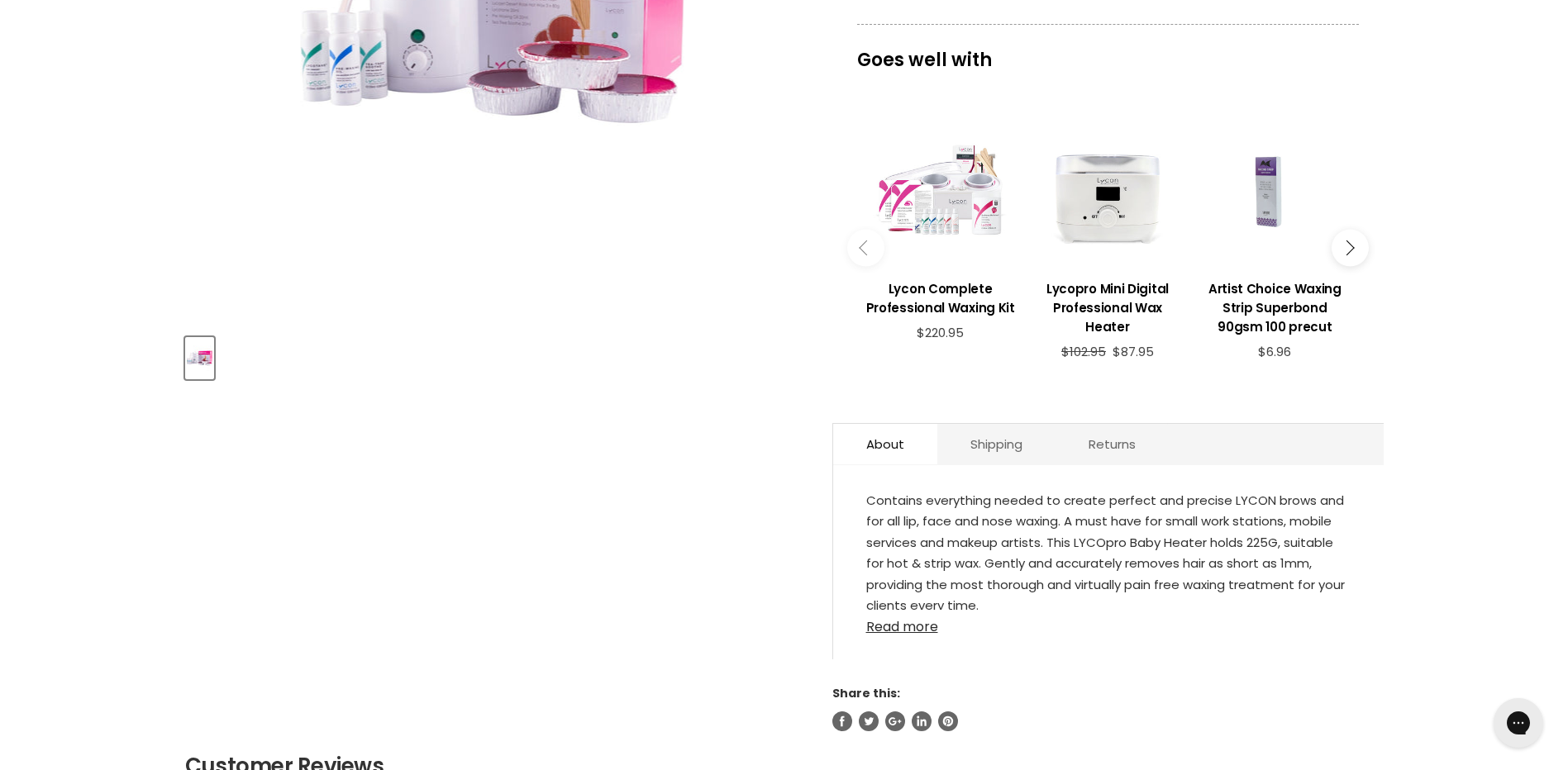
click at [902, 625] on link "Read more" at bounding box center [1108, 623] width 484 height 25
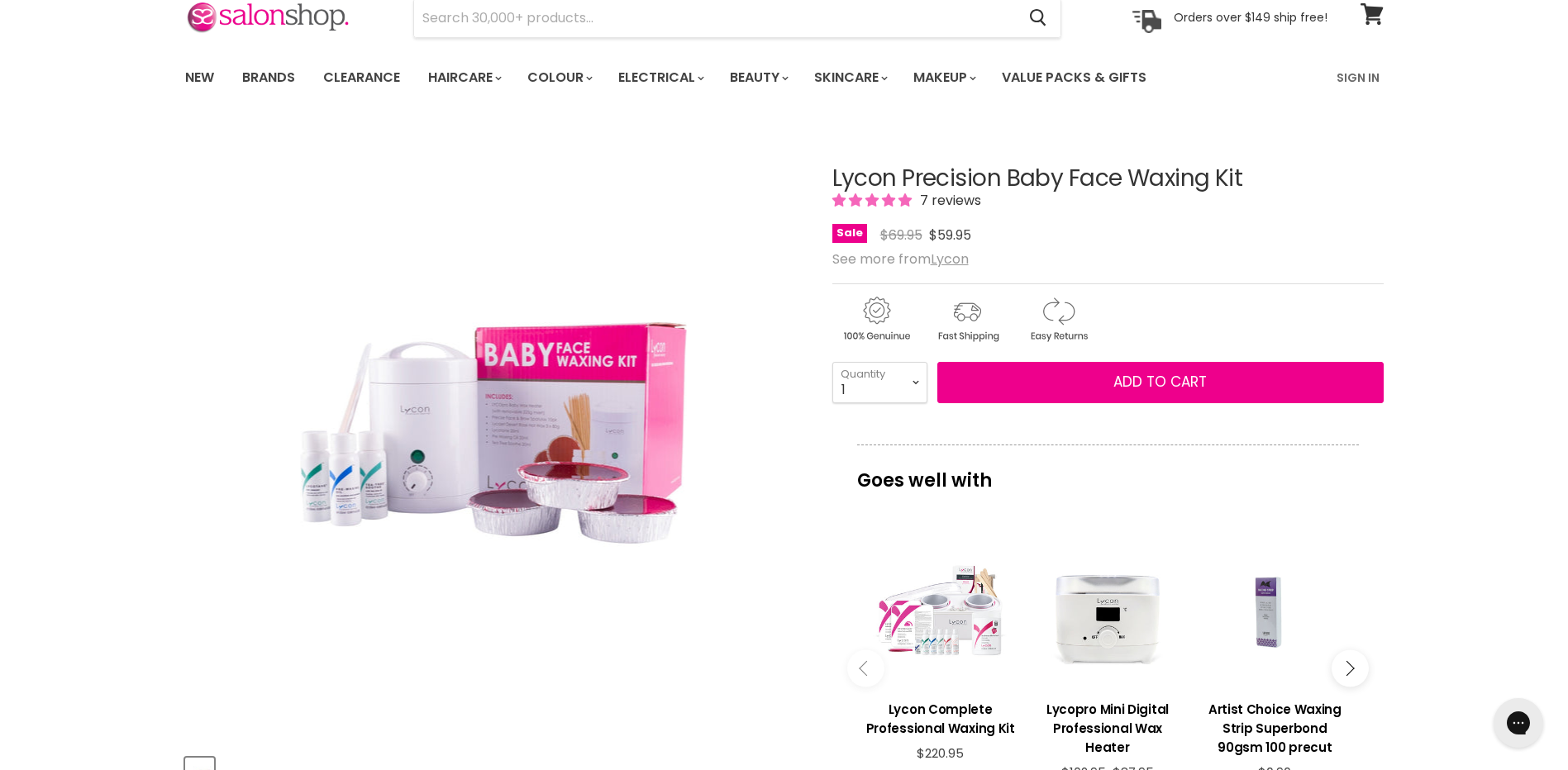
scroll to position [0, 0]
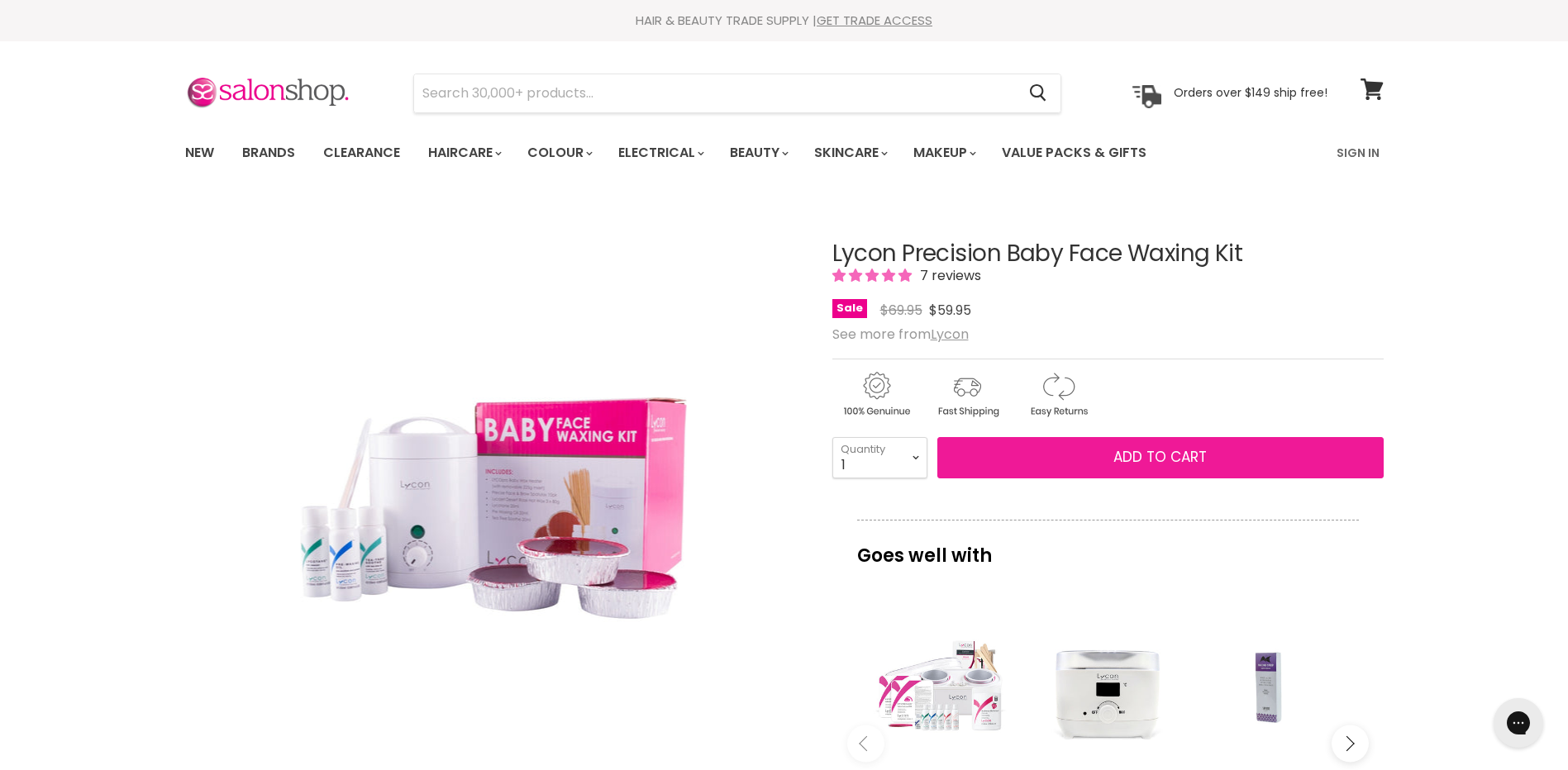
click at [1123, 455] on span "Add to cart" at bounding box center [1160, 456] width 93 height 20
click at [1059, 447] on button "Add to cart" at bounding box center [1160, 457] width 446 height 41
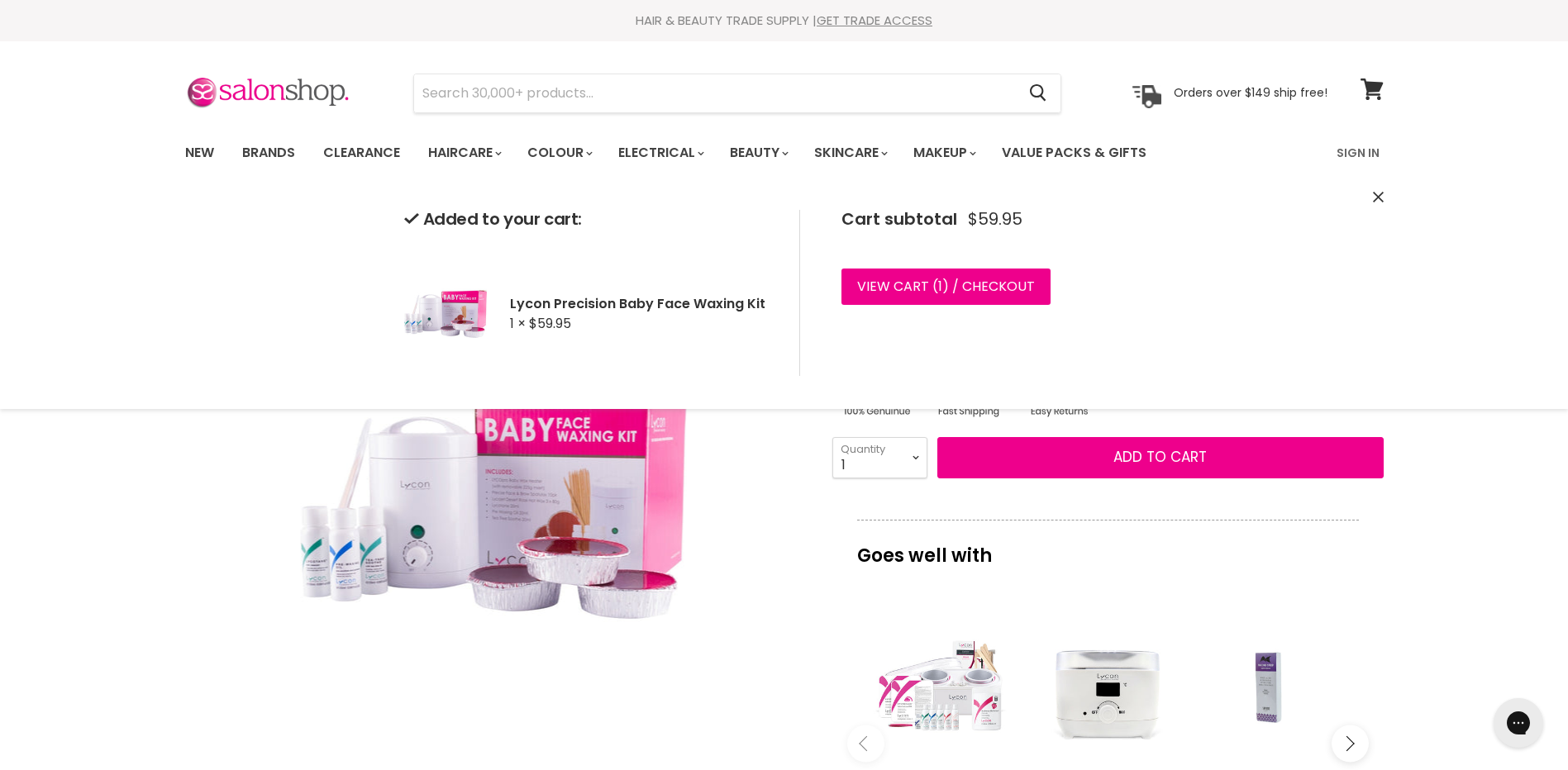
click at [1376, 206] on div "Added to your cart: Lycon Precision Baby Face Waxing Kit 1 × $59.95 Cart subtot…" at bounding box center [784, 293] width 1240 height 232
